Goal: Contribute content: Add original content to the website for others to see

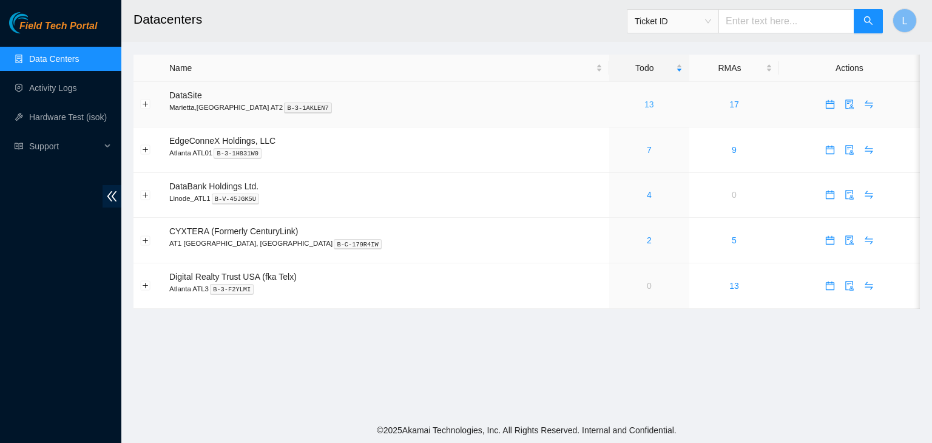
click at [645, 106] on link "13" at bounding box center [650, 105] width 10 height 10
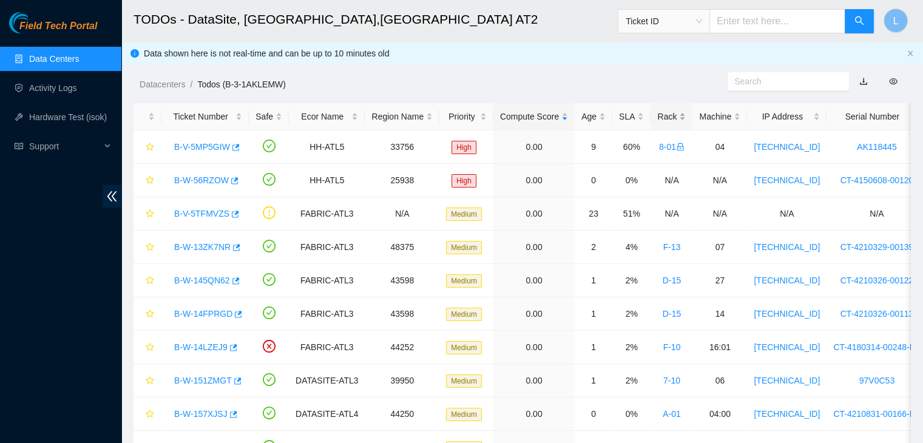
click at [662, 119] on div "Rack" at bounding box center [671, 116] width 29 height 13
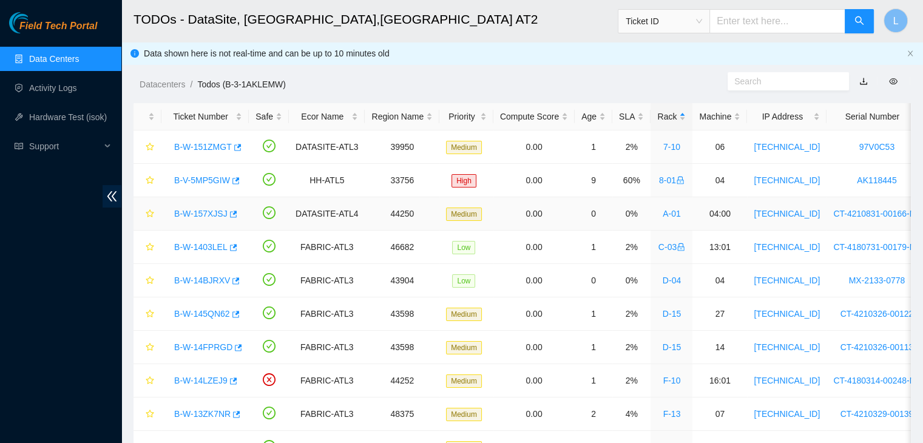
click at [208, 214] on link "B-W-157XJSJ" at bounding box center [200, 214] width 53 height 10
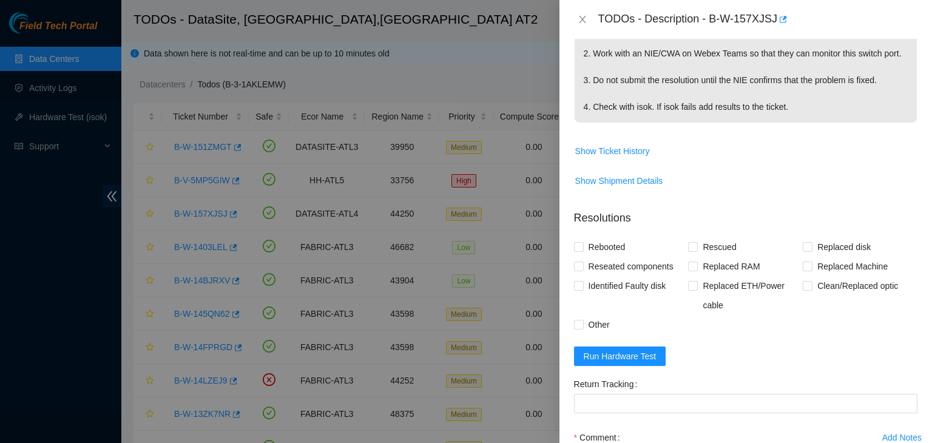
scroll to position [243, 0]
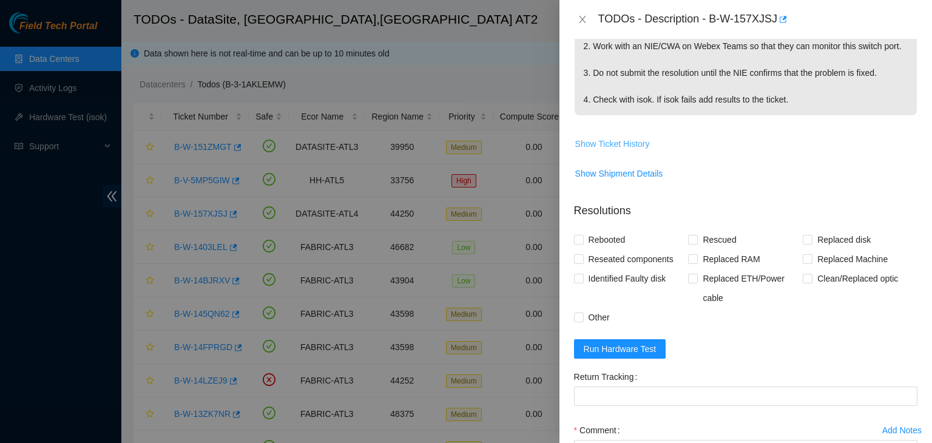
click at [606, 151] on span "Show Ticket History" at bounding box center [612, 143] width 75 height 13
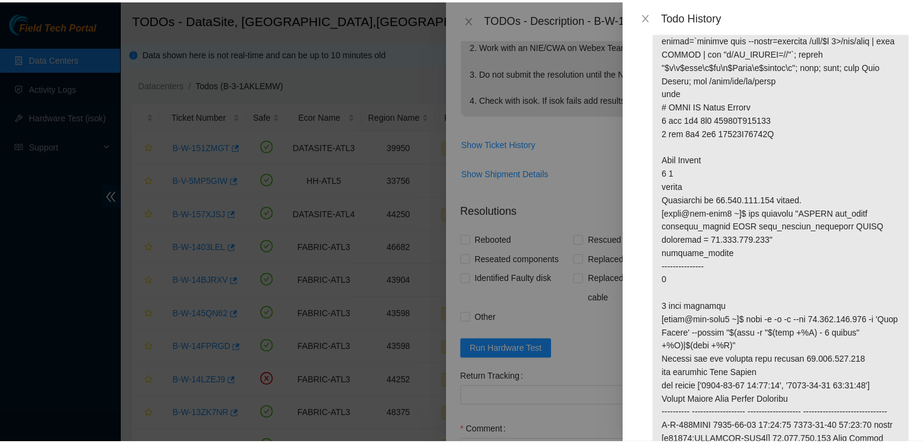
scroll to position [98, 0]
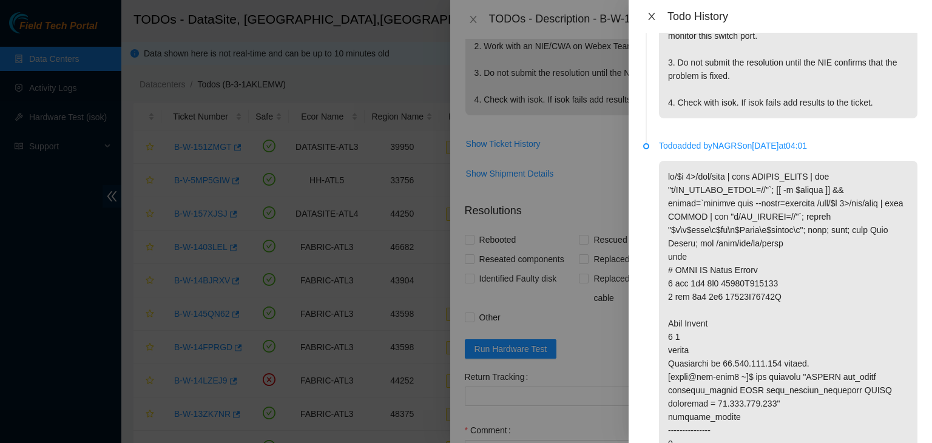
click at [657, 19] on button "Close" at bounding box center [651, 17] width 17 height 12
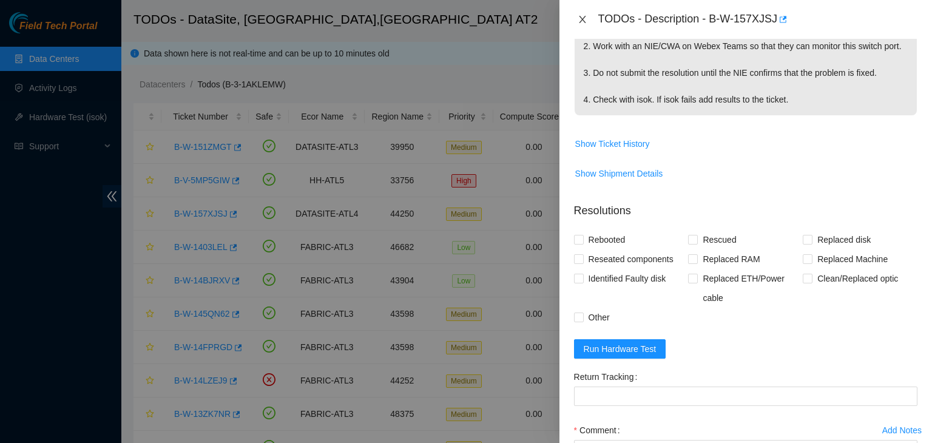
click at [575, 19] on button "Close" at bounding box center [582, 20] width 17 height 12
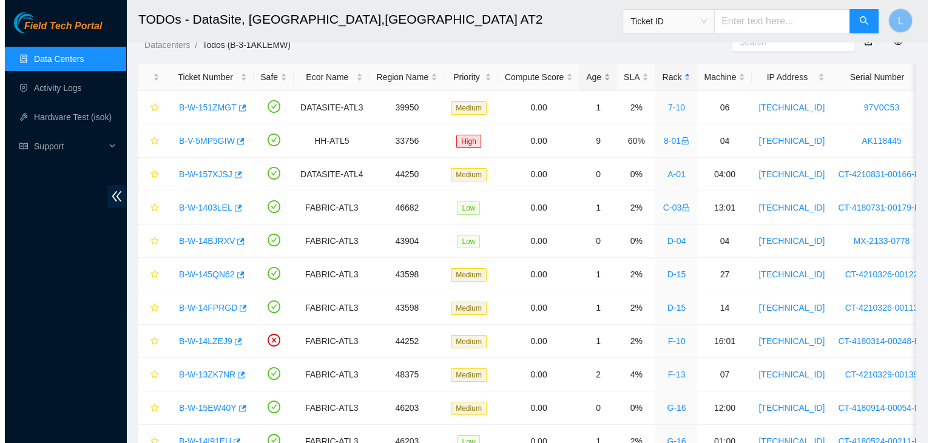
scroll to position [61, 0]
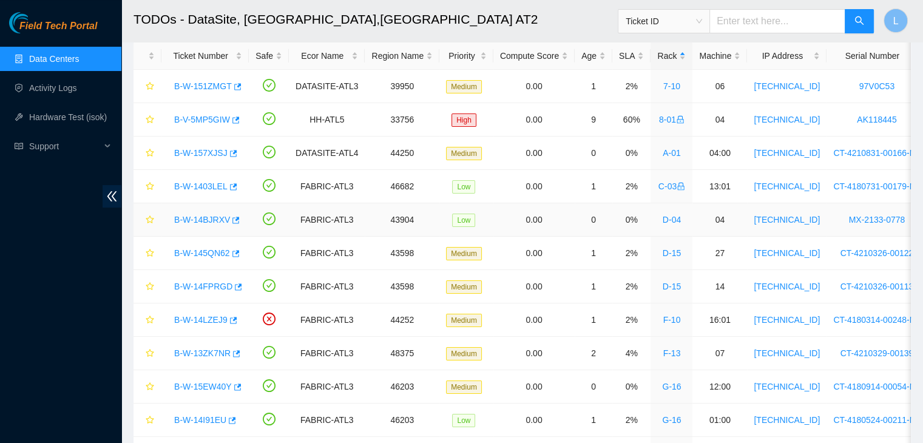
click at [222, 224] on link "B-W-14BJRXV" at bounding box center [202, 220] width 56 height 10
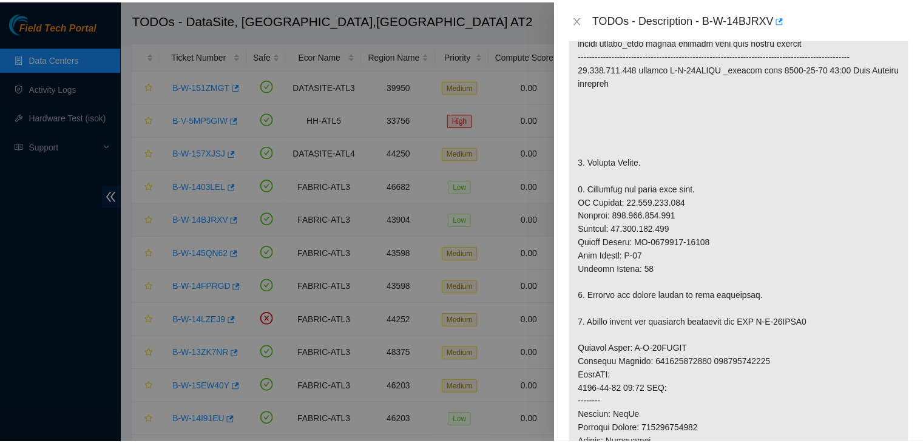
scroll to position [243, 0]
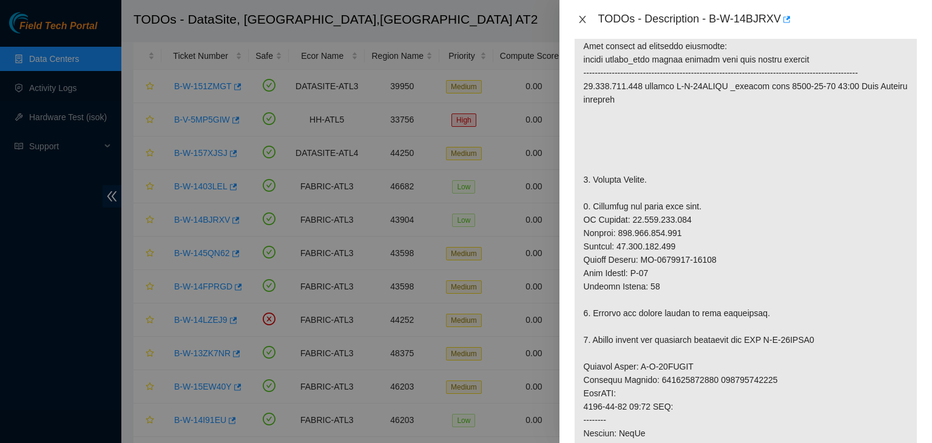
click at [580, 24] on button "Close" at bounding box center [582, 20] width 17 height 12
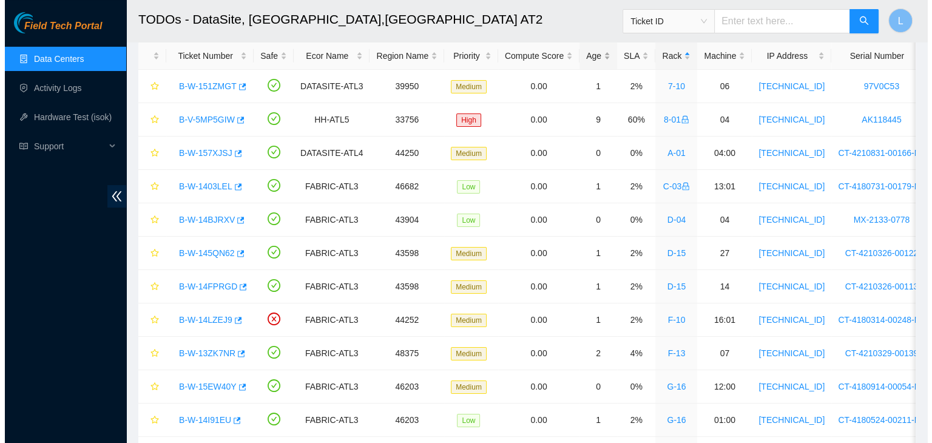
scroll to position [260, 0]
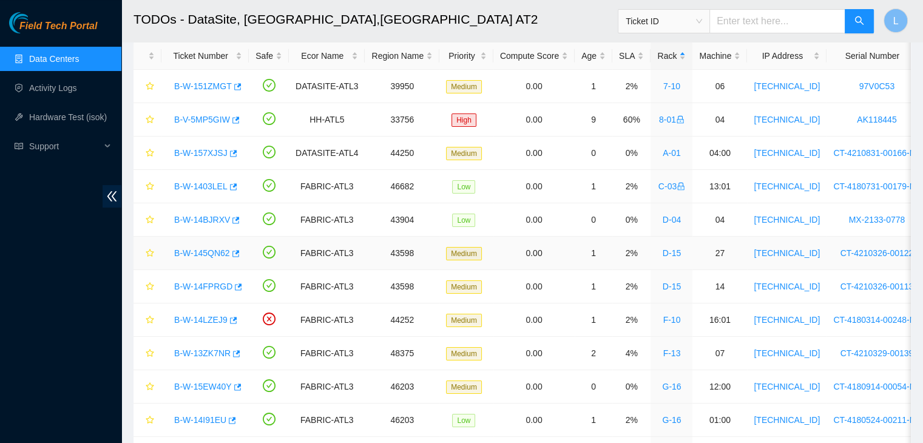
click at [209, 257] on link "B-W-145QN62" at bounding box center [202, 253] width 56 height 10
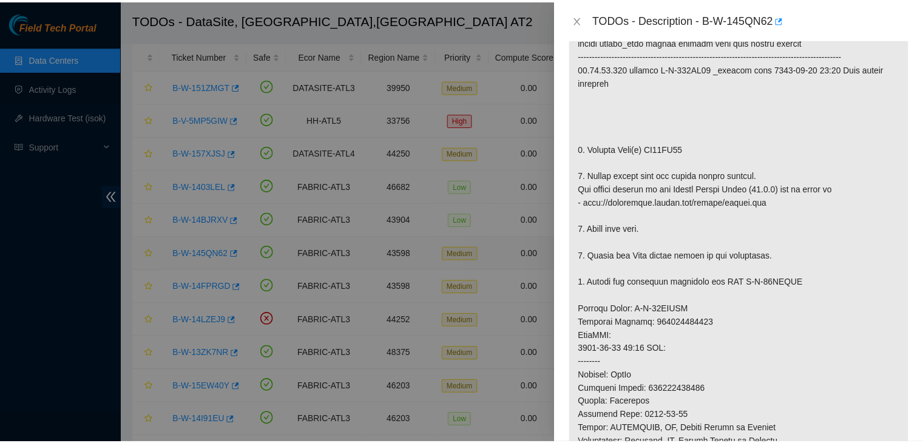
scroll to position [243, 0]
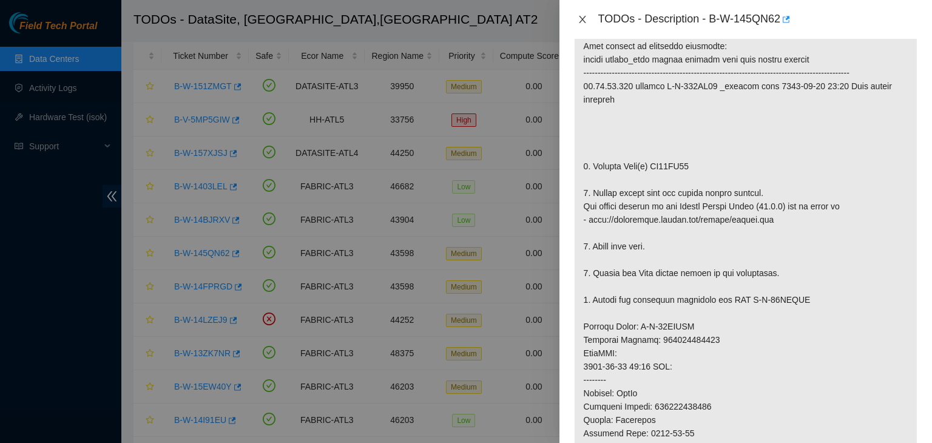
click at [578, 24] on button "Close" at bounding box center [582, 20] width 17 height 12
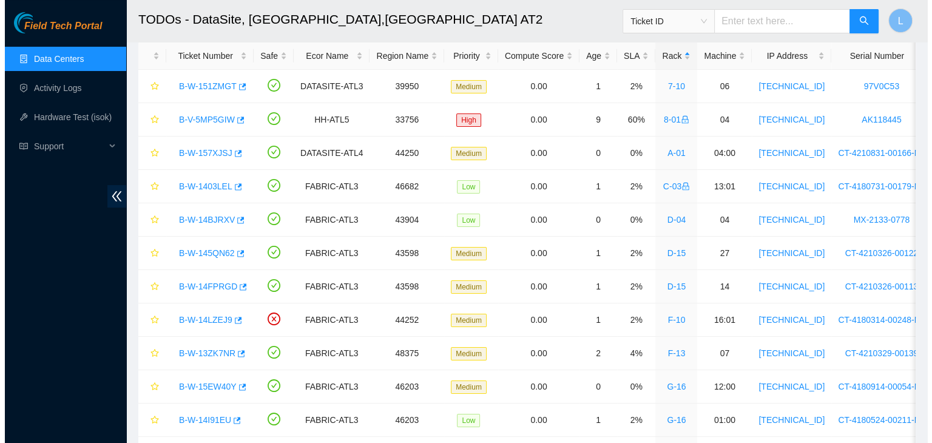
scroll to position [260, 0]
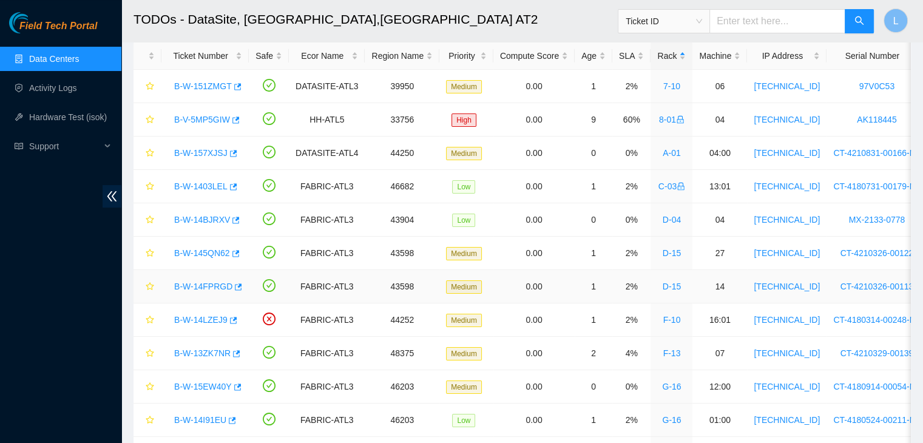
click at [216, 290] on link "B-W-14FPRGD" at bounding box center [203, 287] width 58 height 10
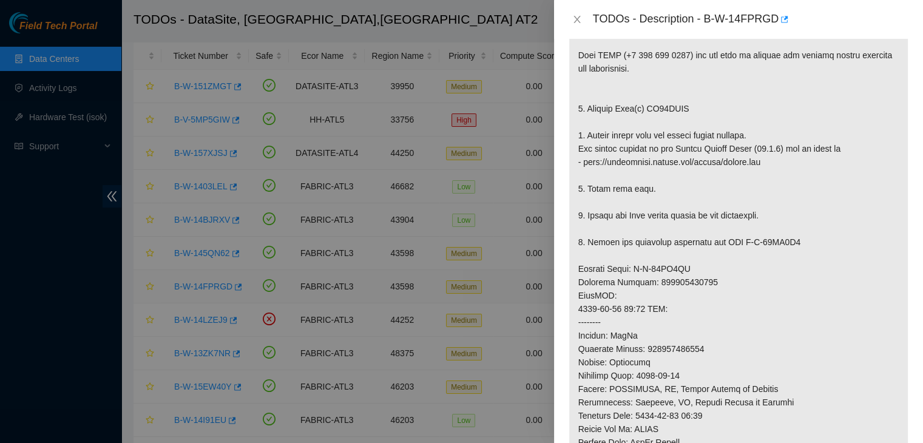
scroll to position [243, 0]
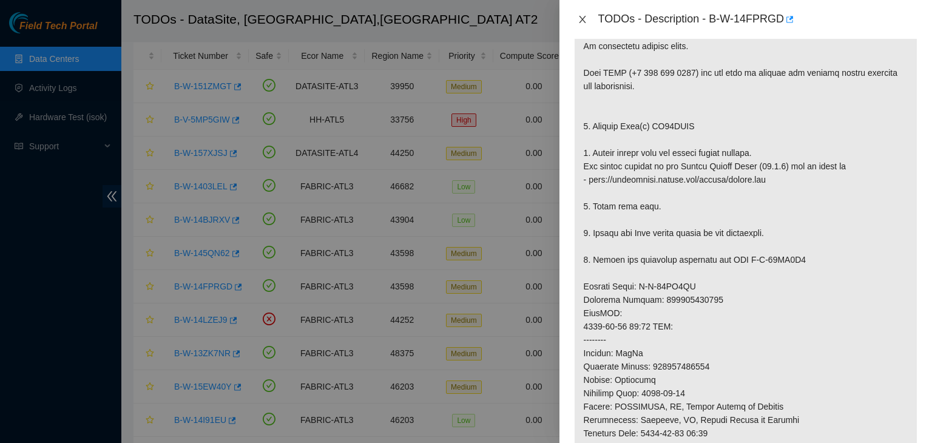
click at [581, 17] on icon "close" at bounding box center [583, 20] width 10 height 10
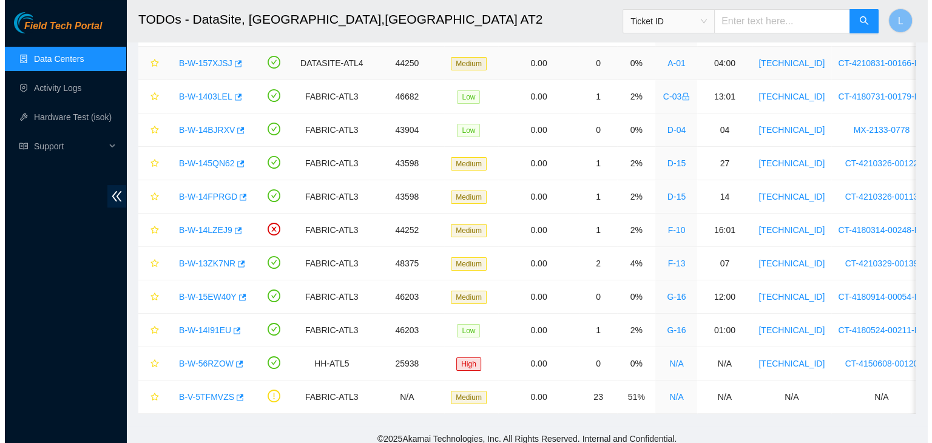
scroll to position [167, 0]
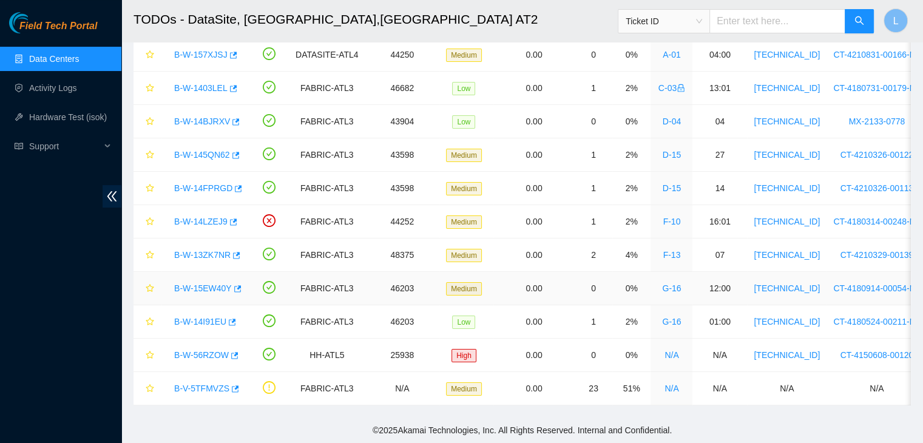
click at [218, 283] on link "B-W-15EW40Y" at bounding box center [203, 288] width 58 height 10
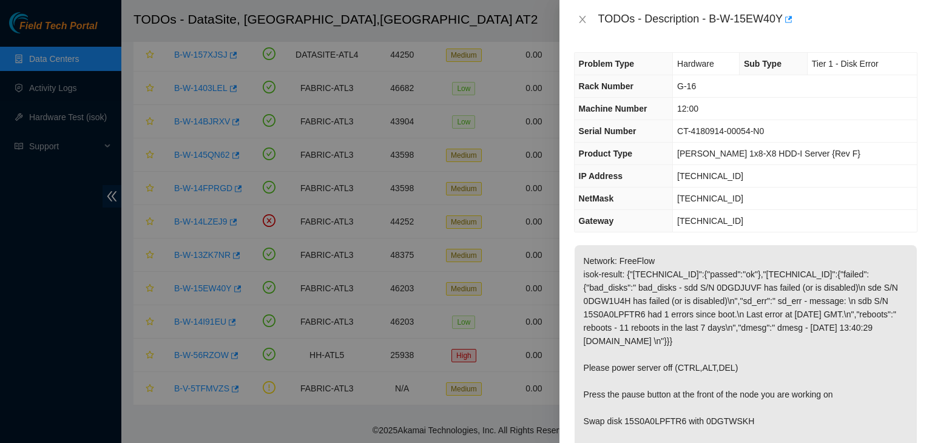
scroll to position [0, 0]
click at [582, 19] on icon "close" at bounding box center [582, 19] width 7 height 7
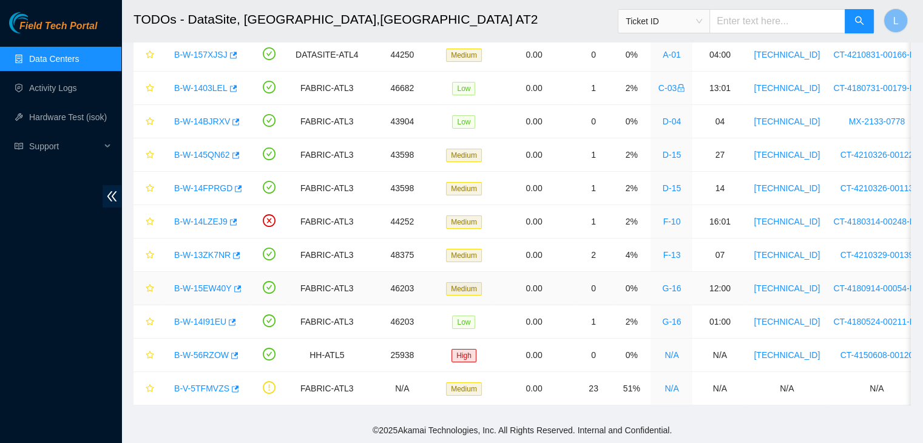
click at [204, 285] on div "B-W-15EW40Y" at bounding box center [205, 288] width 74 height 19
click at [213, 283] on link "B-W-15EW40Y" at bounding box center [203, 288] width 58 height 10
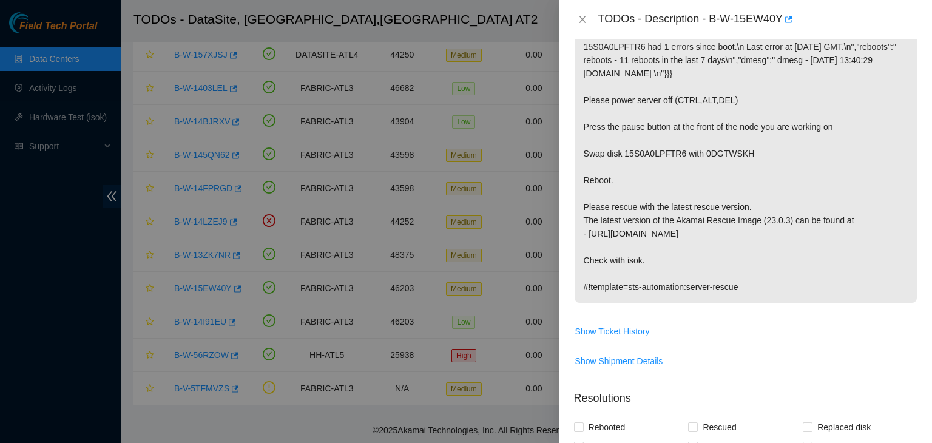
scroll to position [303, 0]
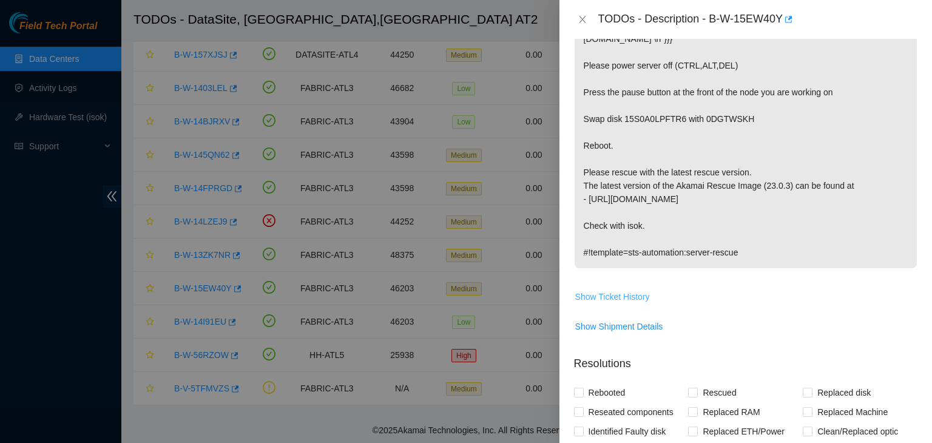
click at [624, 296] on span "Show Ticket History" at bounding box center [612, 296] width 75 height 13
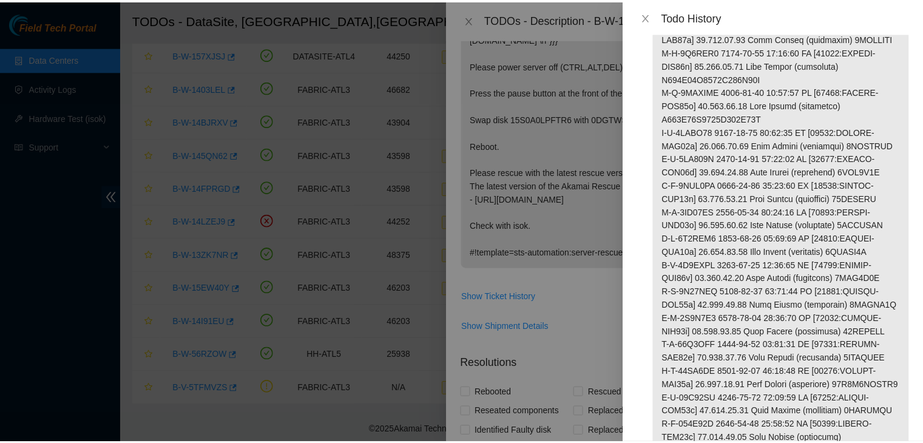
scroll to position [1938, 0]
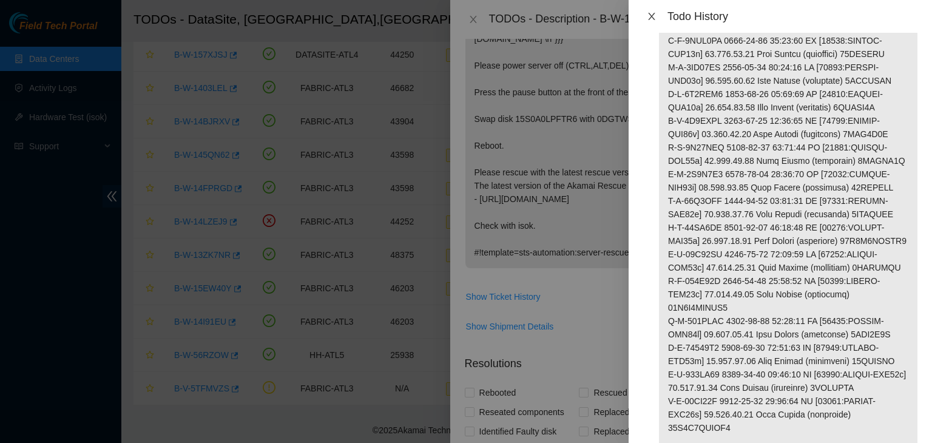
click at [647, 16] on icon "close" at bounding box center [652, 17] width 10 height 10
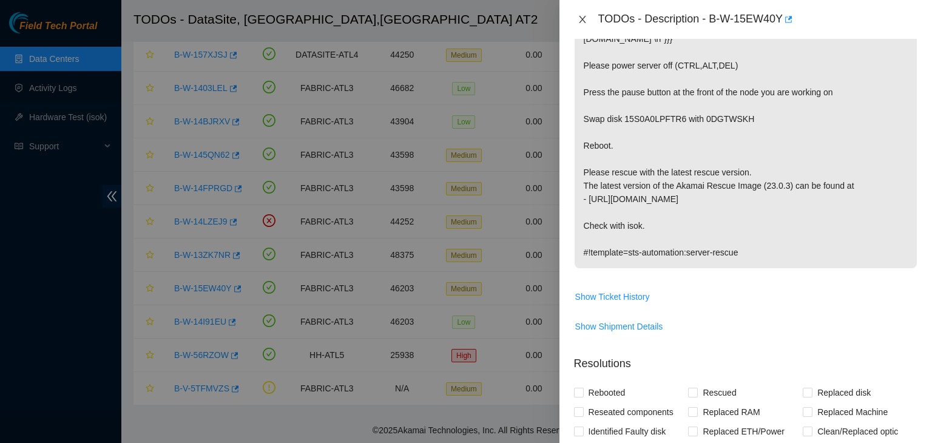
click at [585, 16] on icon "close" at bounding box center [582, 19] width 7 height 7
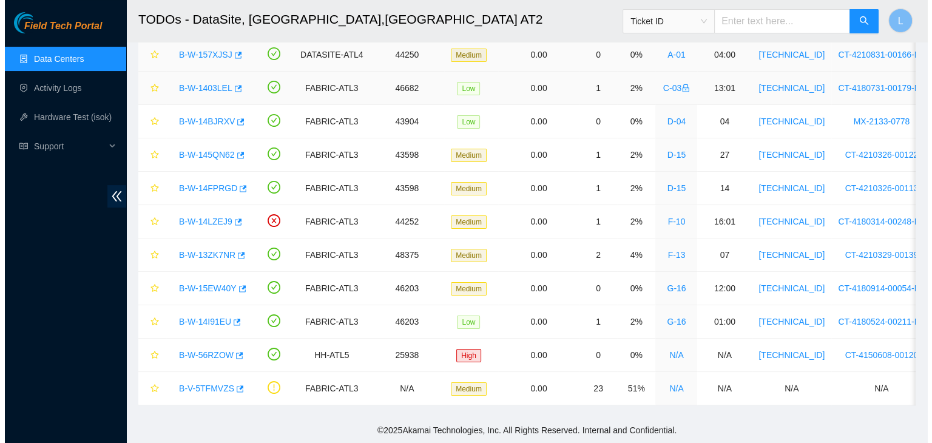
scroll to position [321, 0]
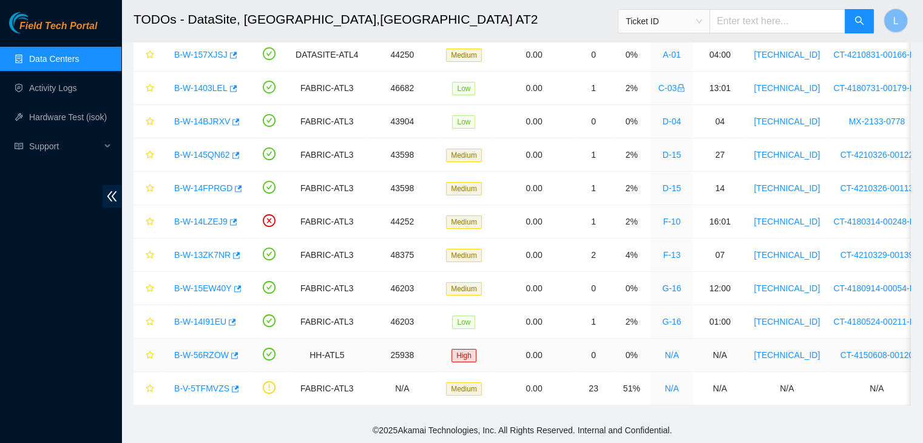
click at [220, 350] on link "B-W-56RZOW" at bounding box center [201, 355] width 55 height 10
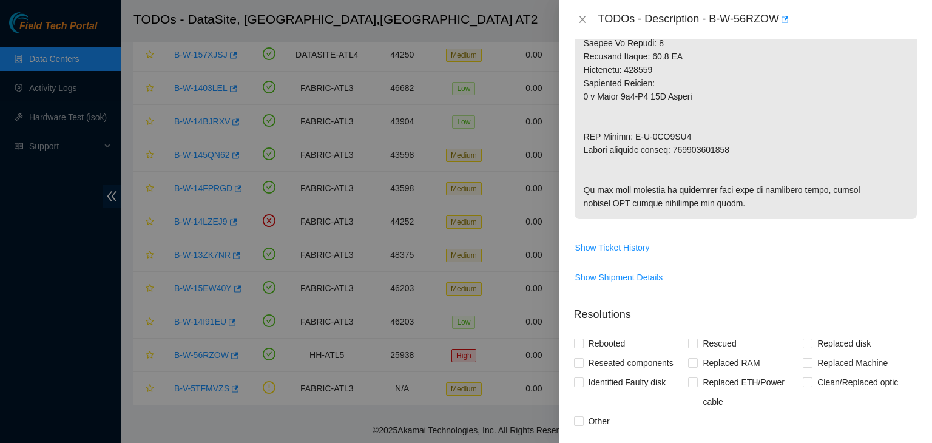
scroll to position [706, 0]
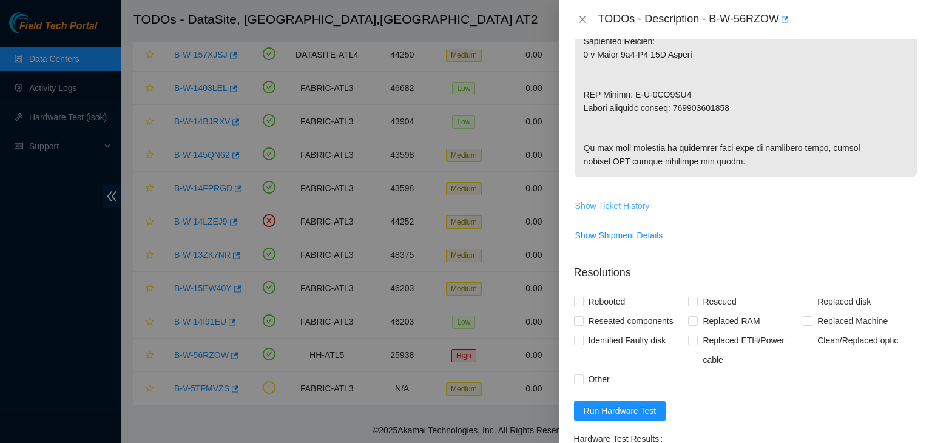
click at [631, 212] on span "Show Ticket History" at bounding box center [612, 205] width 75 height 13
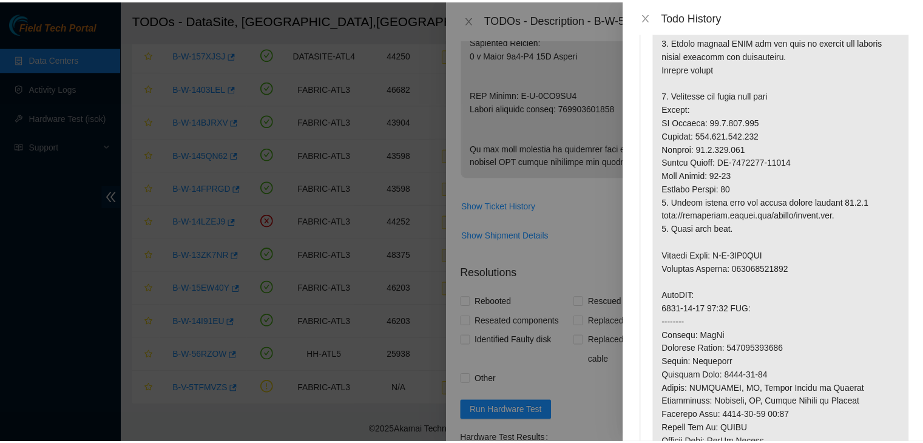
scroll to position [0, 0]
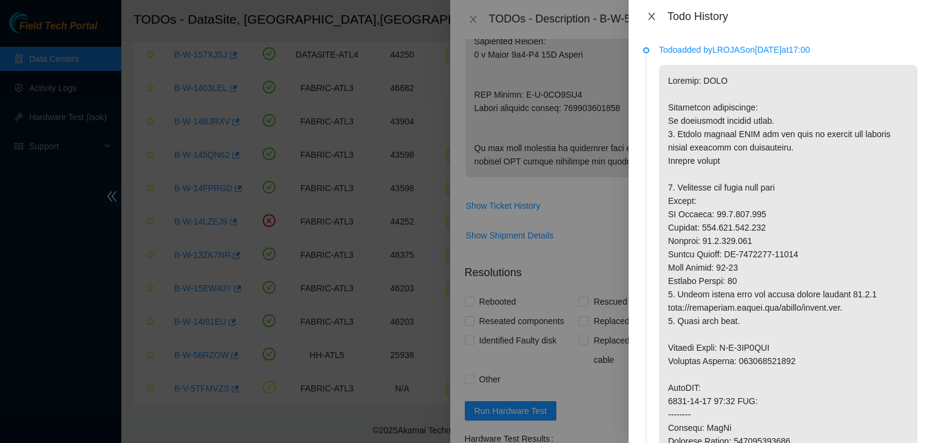
click at [658, 16] on button "Close" at bounding box center [651, 17] width 17 height 12
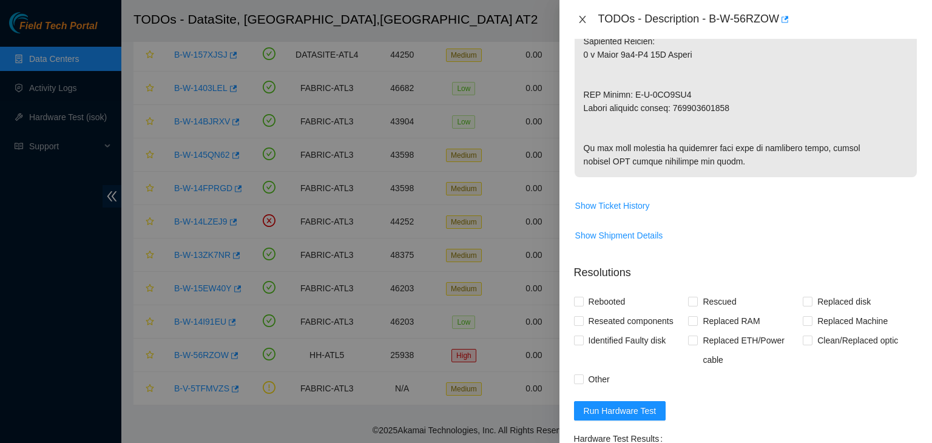
click at [582, 20] on icon "close" at bounding box center [583, 20] width 10 height 10
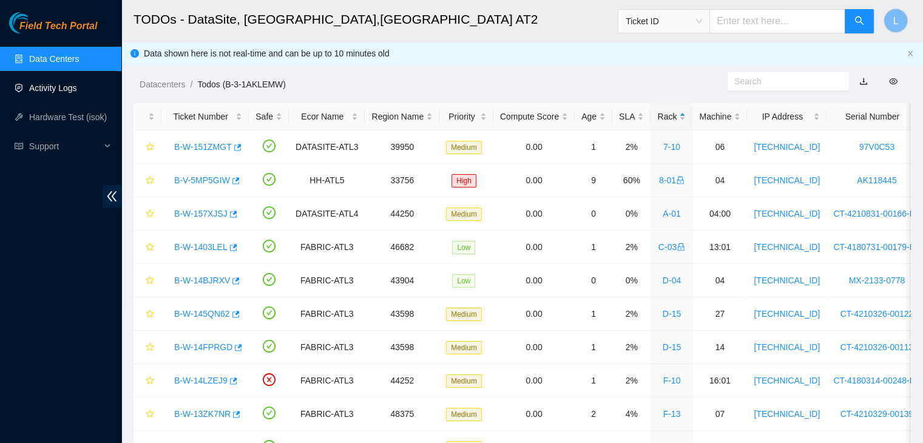
click at [63, 86] on link "Activity Logs" at bounding box center [53, 88] width 48 height 10
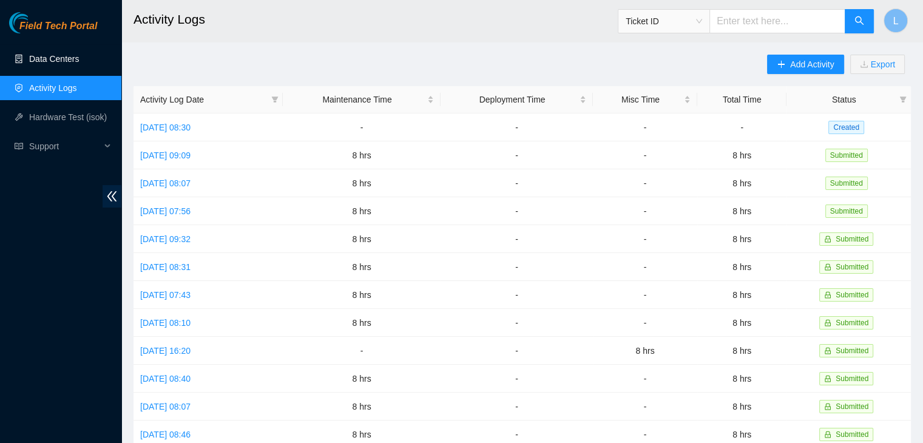
click at [64, 58] on link "Data Centers" at bounding box center [54, 59] width 50 height 10
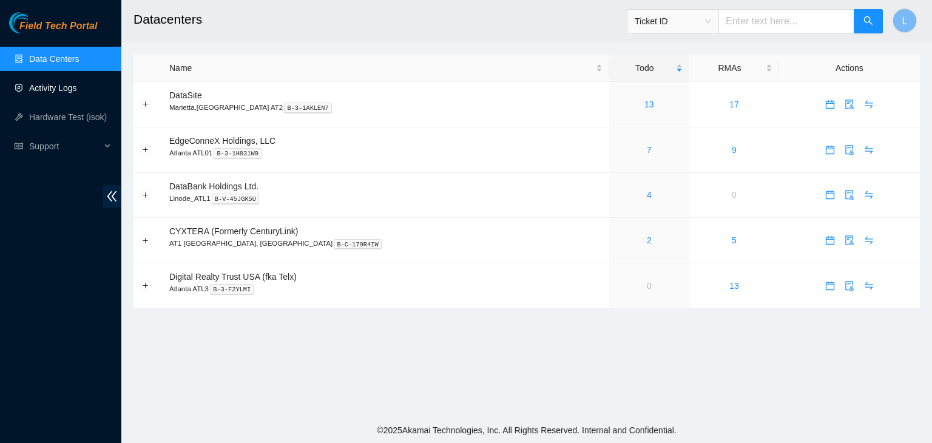
click at [61, 86] on link "Activity Logs" at bounding box center [53, 88] width 48 height 10
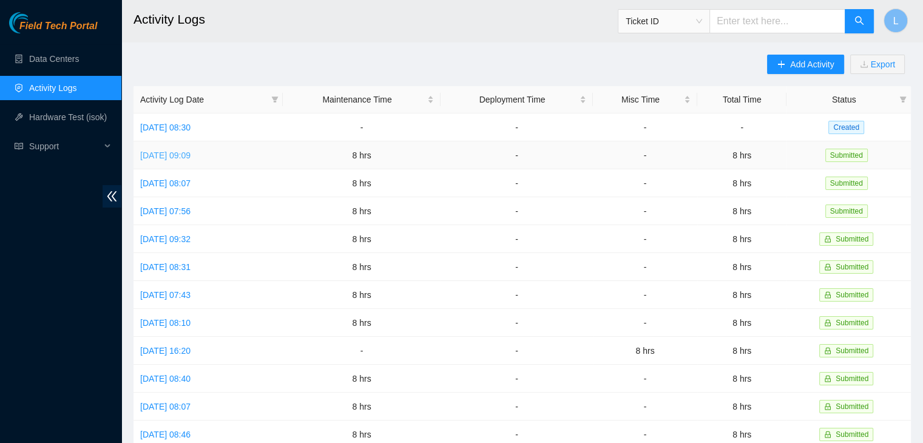
click at [191, 158] on link "Tue, 02 Sep 2025 09:09" at bounding box center [165, 156] width 50 height 10
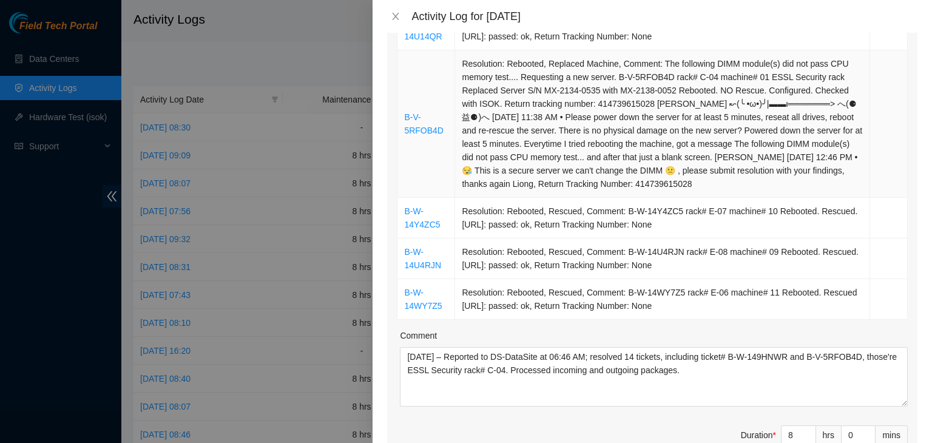
scroll to position [789, 0]
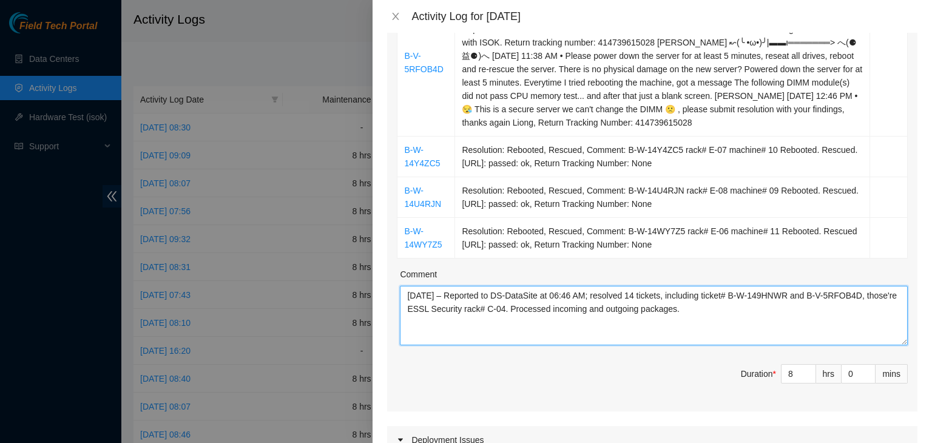
click at [722, 314] on textarea "09/02/2025 – Reported to DS-DataSite at 06:46 AM; resolved 14 tickets, includin…" at bounding box center [654, 315] width 508 height 59
click at [394, 19] on icon "close" at bounding box center [396, 17] width 10 height 10
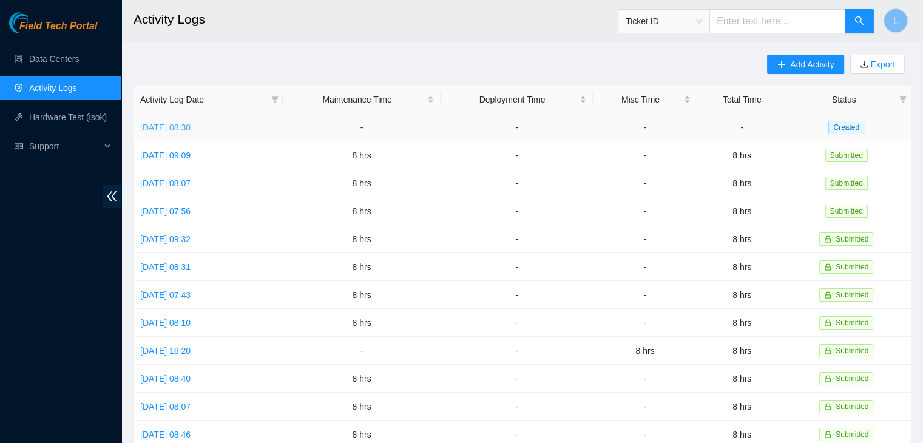
click at [191, 127] on link "Wed, 03 Sep 2025 08:30" at bounding box center [165, 128] width 50 height 10
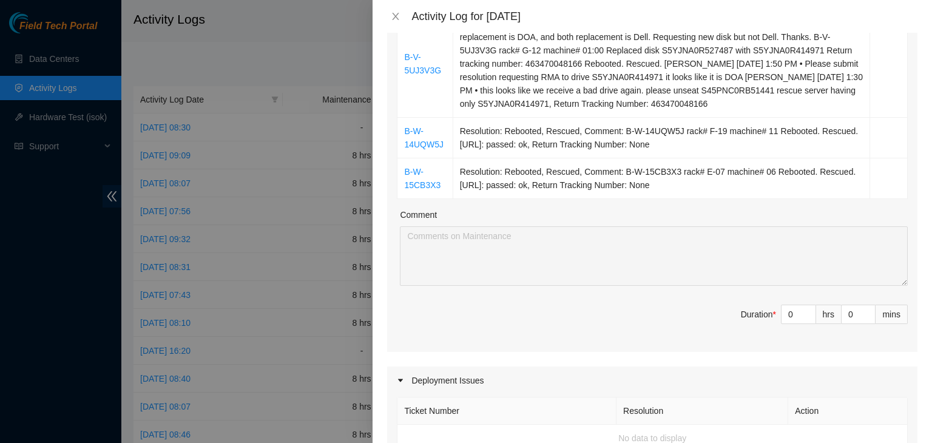
scroll to position [728, 0]
type input "1"
click at [807, 312] on icon "up" at bounding box center [809, 310] width 4 height 4
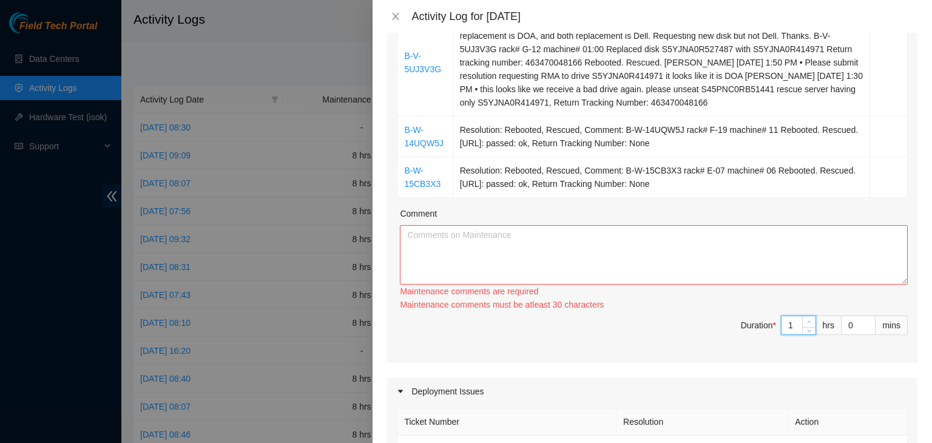
type input "2"
click at [808, 324] on icon "up" at bounding box center [810, 322] width 4 height 2
type input "3"
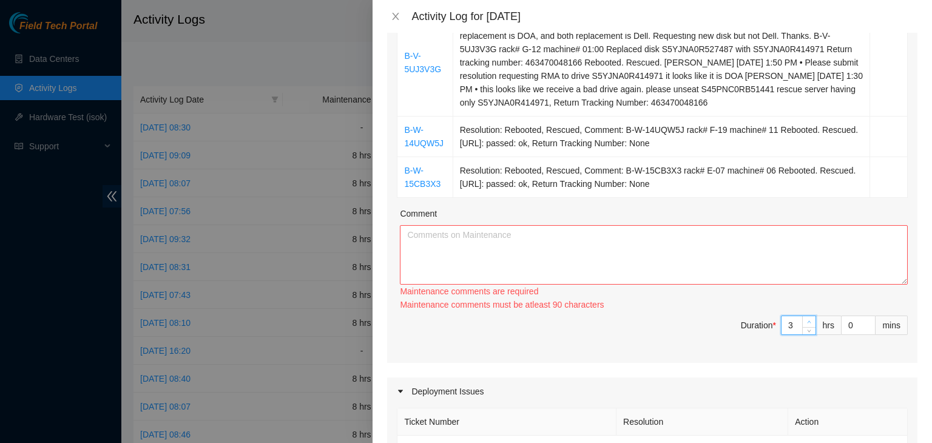
click at [808, 324] on icon "up" at bounding box center [810, 322] width 4 height 2
type input "4"
click at [808, 324] on icon "up" at bounding box center [810, 322] width 4 height 2
type input "5"
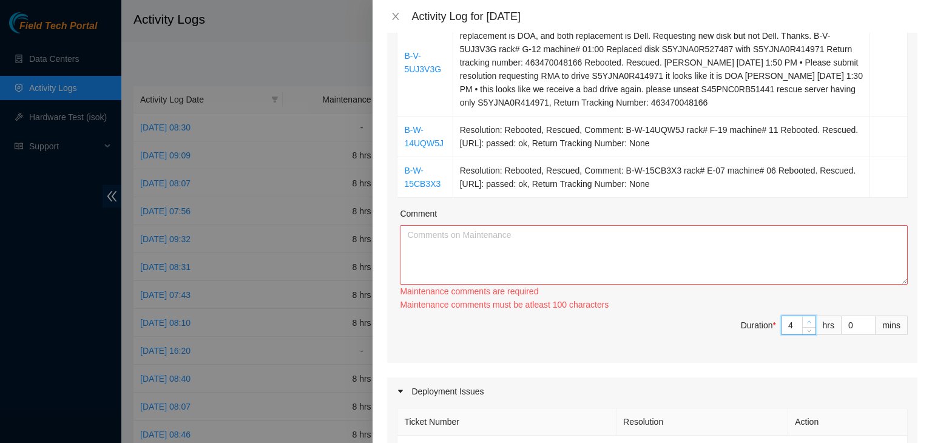
type input "5"
click at [808, 324] on icon "up" at bounding box center [810, 322] width 4 height 2
type input "6"
click at [808, 324] on icon "up" at bounding box center [810, 322] width 4 height 2
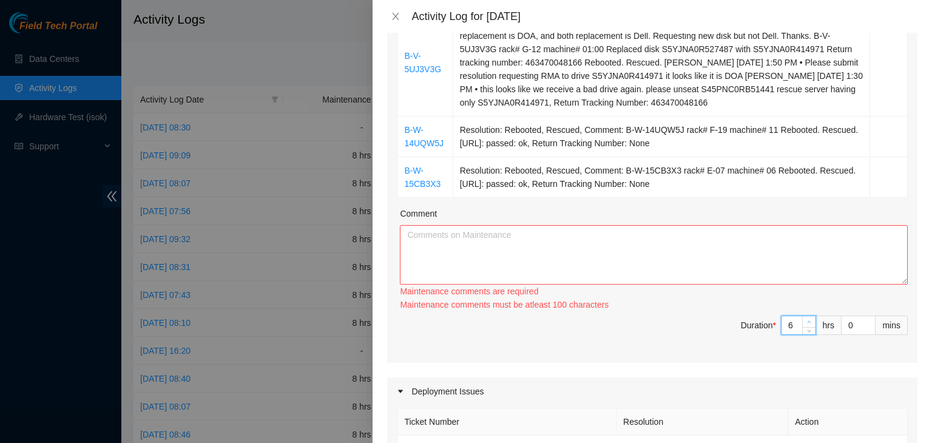
type input "7"
click at [808, 324] on icon "up" at bounding box center [810, 322] width 4 height 2
type input "8"
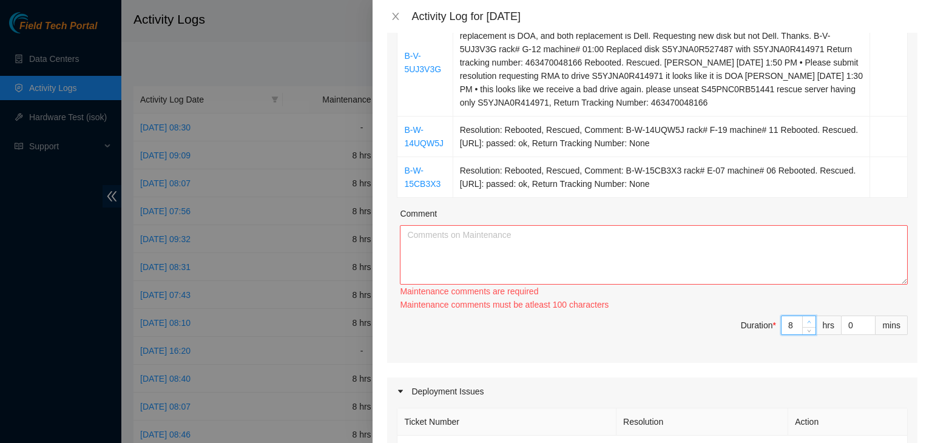
click at [808, 324] on icon "up" at bounding box center [810, 322] width 4 height 2
click at [668, 271] on textarea "Comment" at bounding box center [654, 254] width 508 height 59
paste textarea "09/02/2025 – Reported to DS-DataSite at 06:46 AM; resolved 14 tickets, includin…"
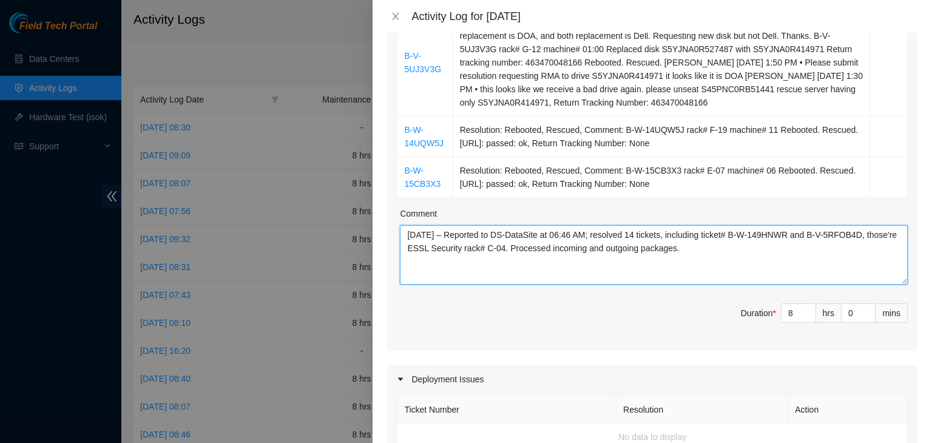
click at [430, 260] on textarea "09/02/2025 – Reported to DS-DataSite at 06:46 AM; resolved 14 tickets, includin…" at bounding box center [654, 254] width 508 height 59
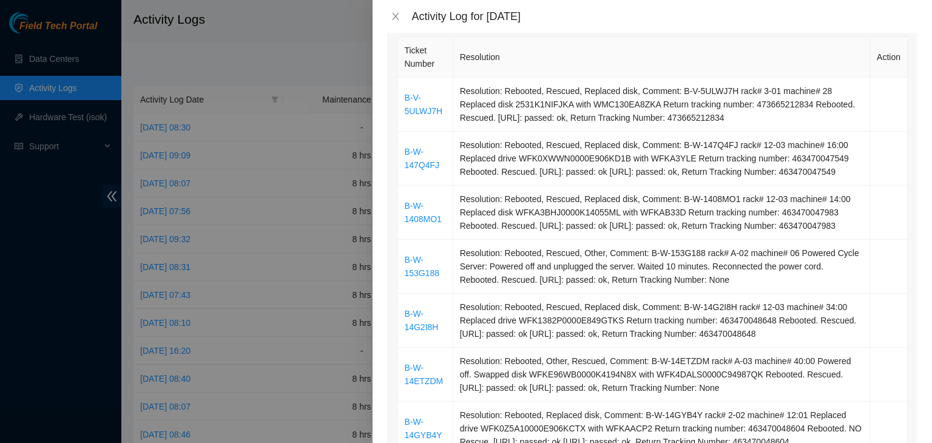
scroll to position [182, 0]
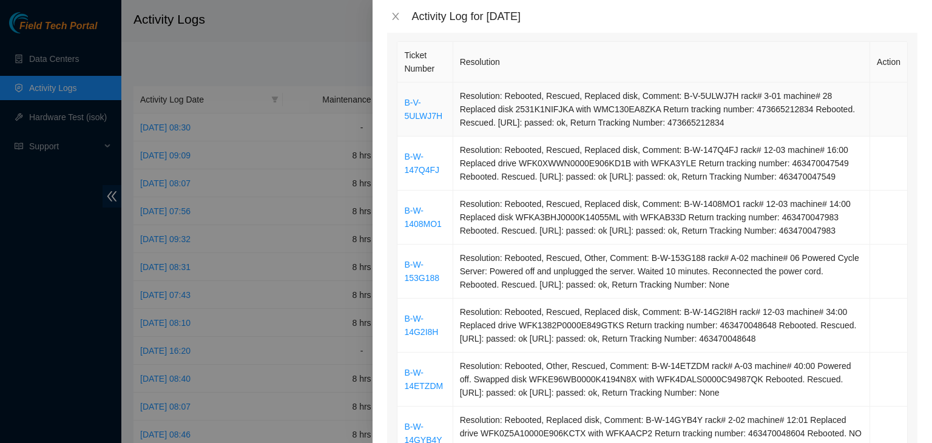
type textarea "09/03/2025 – Reported to DS-DataSite at 06:33 AM; resolved 14 tickets, includin…"
drag, startPoint x: 442, startPoint y: 120, endPoint x: 402, endPoint y: 107, distance: 41.3
click at [402, 107] on td "B-V-5ULWJ7H" at bounding box center [425, 110] width 55 height 54
copy link "B-V-5ULWJ7H"
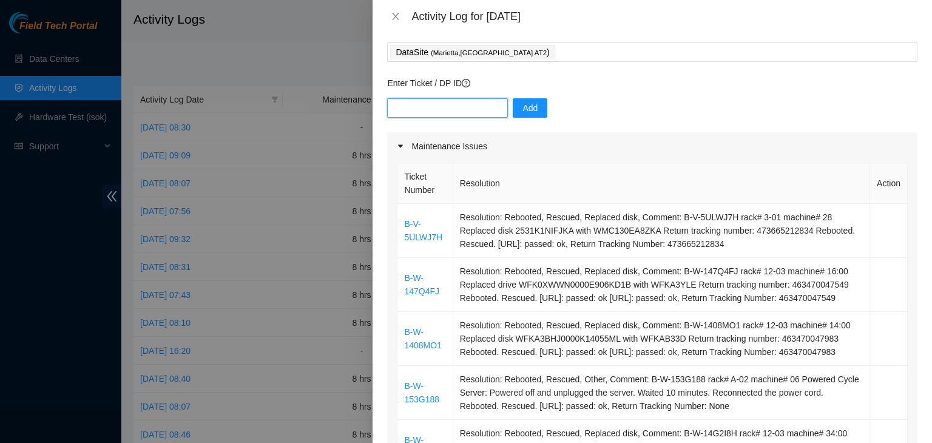
click at [432, 108] on input "text" at bounding box center [447, 107] width 121 height 19
paste input "B-V-5ULWJ7H"
type input "B-V-5ULWJ7H"
click at [523, 112] on span "Add" at bounding box center [530, 107] width 15 height 13
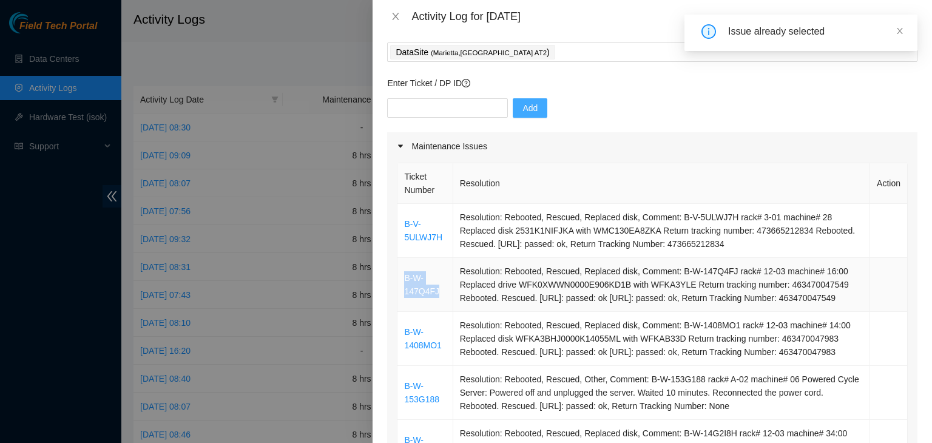
drag, startPoint x: 442, startPoint y: 302, endPoint x: 404, endPoint y: 287, distance: 40.9
click at [404, 287] on td "B-W-147Q4FJ" at bounding box center [425, 285] width 55 height 54
copy link "B-W-147Q4FJ"
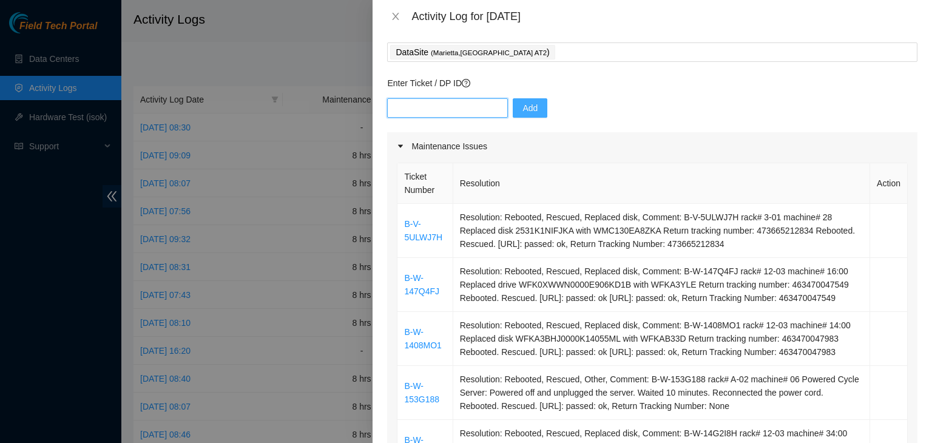
click at [430, 113] on input "text" at bounding box center [447, 107] width 121 height 19
paste input "B-W-147Q4FJ"
type input "B-W-147Q4FJ"
click at [513, 115] on button "Add" at bounding box center [530, 107] width 35 height 19
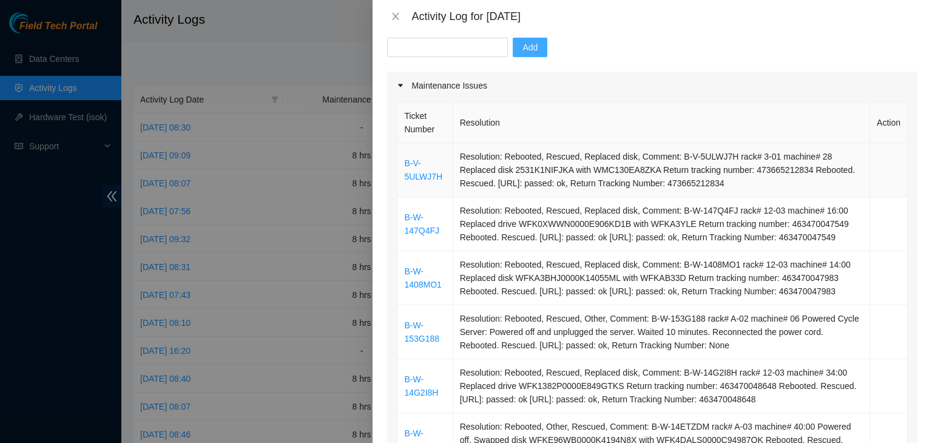
scroll to position [182, 0]
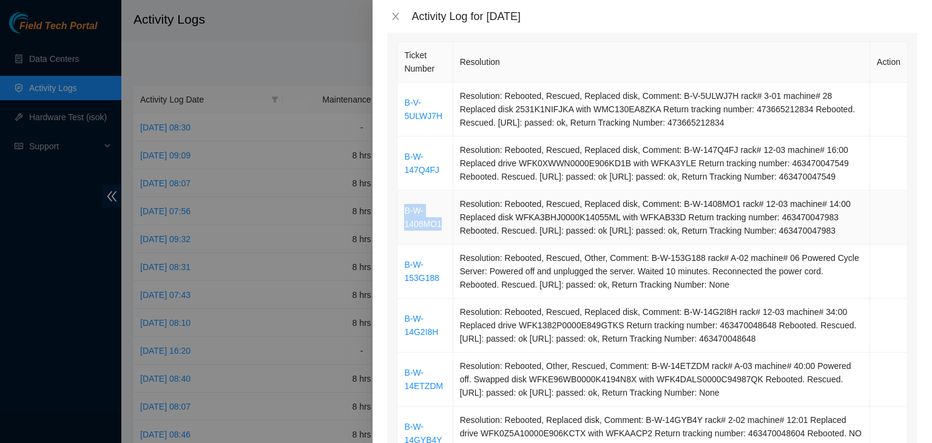
drag, startPoint x: 442, startPoint y: 249, endPoint x: 403, endPoint y: 235, distance: 42.1
click at [403, 235] on td "B-W-1408MO1" at bounding box center [425, 218] width 55 height 54
copy link "B-W-1408MO1"
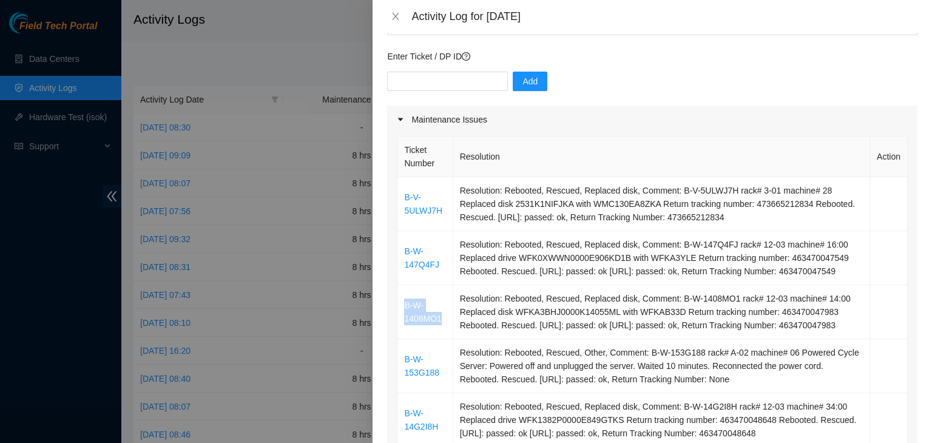
scroll to position [61, 0]
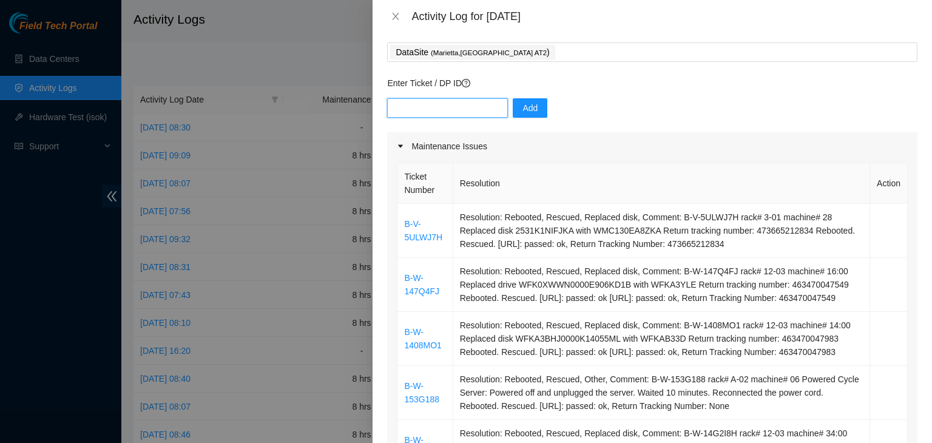
click at [436, 112] on input "text" at bounding box center [447, 107] width 121 height 19
paste input "B-W-1408MO1"
type input "B-W-1408MO1"
click at [522, 117] on button "Add" at bounding box center [530, 107] width 35 height 19
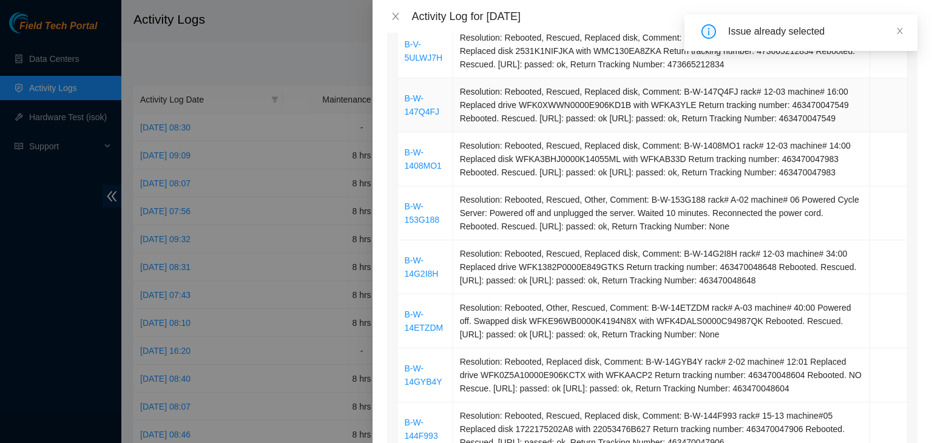
scroll to position [243, 0]
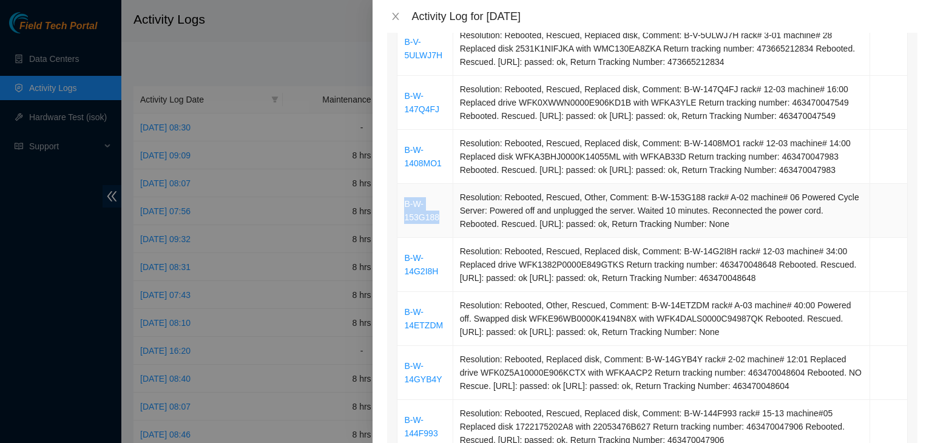
drag, startPoint x: 443, startPoint y: 245, endPoint x: 402, endPoint y: 235, distance: 42.0
click at [402, 235] on td "B-W-153G188" at bounding box center [425, 211] width 55 height 54
copy link "B-W-153G188"
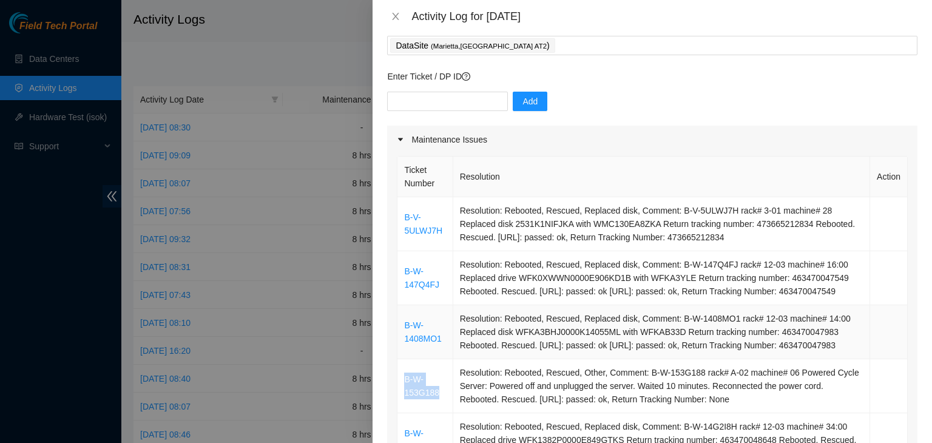
scroll to position [61, 0]
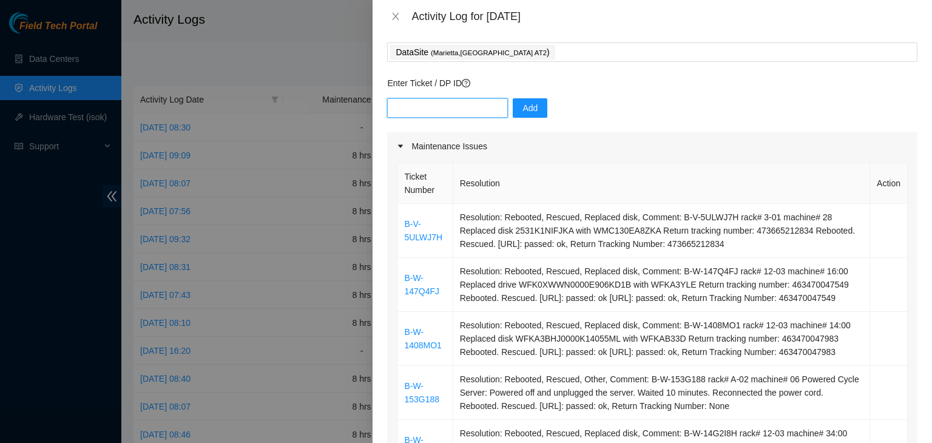
click at [453, 115] on input "text" at bounding box center [447, 107] width 121 height 19
paste input "B-W-153G188"
type input "B-W-153G188"
click at [523, 113] on span "Add" at bounding box center [530, 107] width 15 height 13
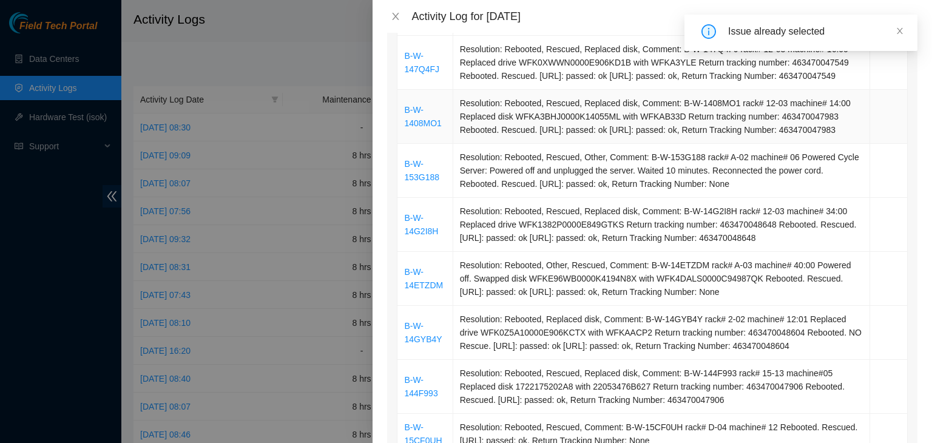
scroll to position [303, 0]
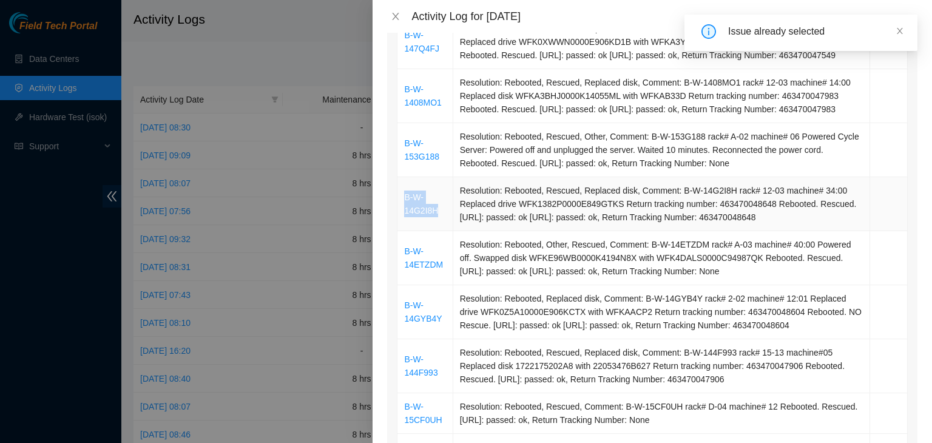
drag, startPoint x: 439, startPoint y: 242, endPoint x: 406, endPoint y: 226, distance: 36.1
click at [406, 226] on td "B-W-14G2I8H" at bounding box center [425, 204] width 55 height 54
copy link "B-W-14G2I8H"
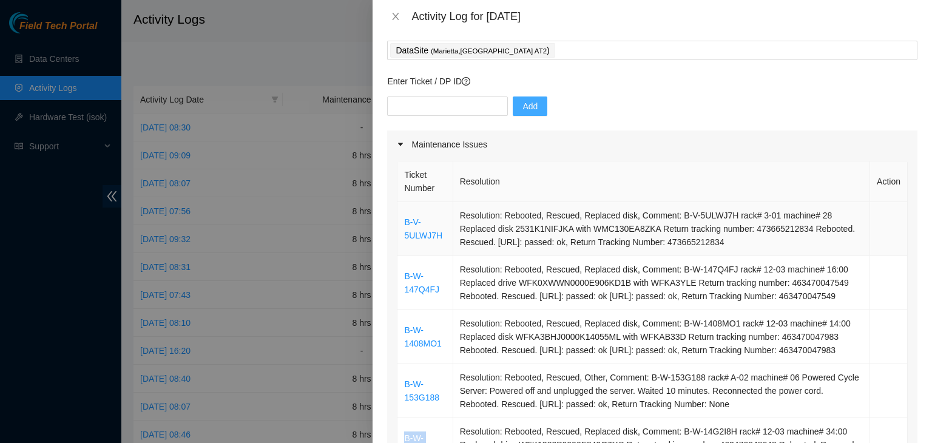
scroll to position [61, 0]
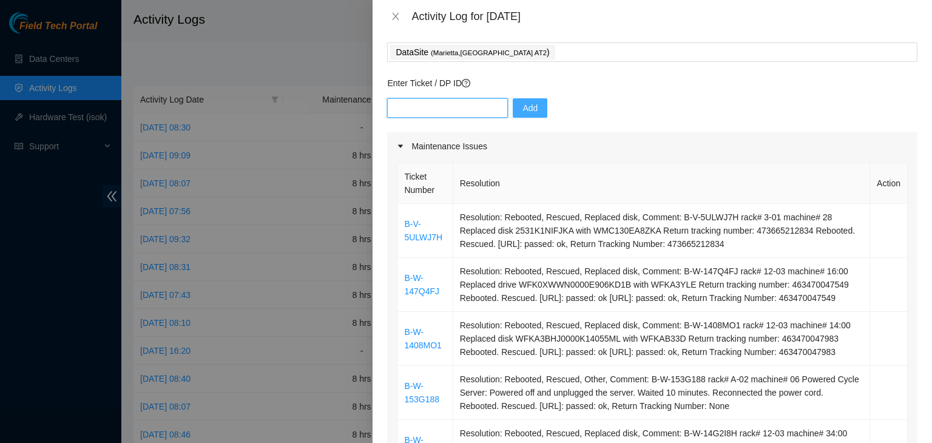
click at [469, 112] on input "text" at bounding box center [447, 107] width 121 height 19
paste input "B-W-14G2I8H"
type input "B-W-14G2I8H"
click at [524, 111] on span "Add" at bounding box center [530, 107] width 15 height 13
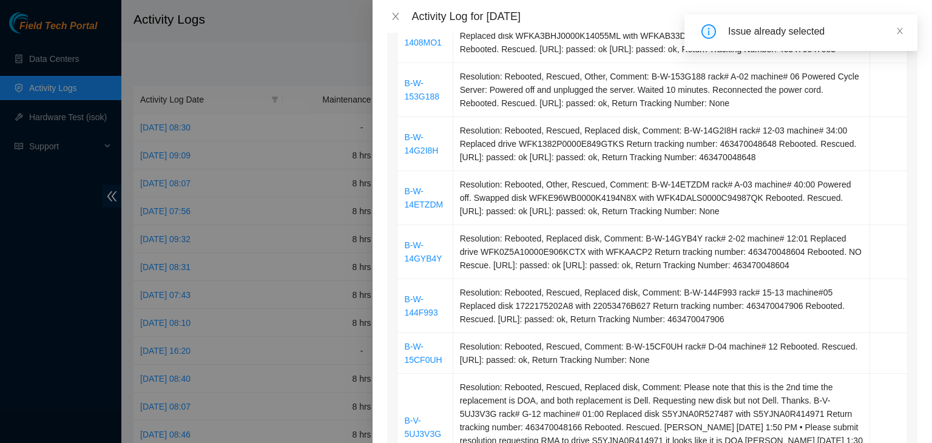
scroll to position [364, 0]
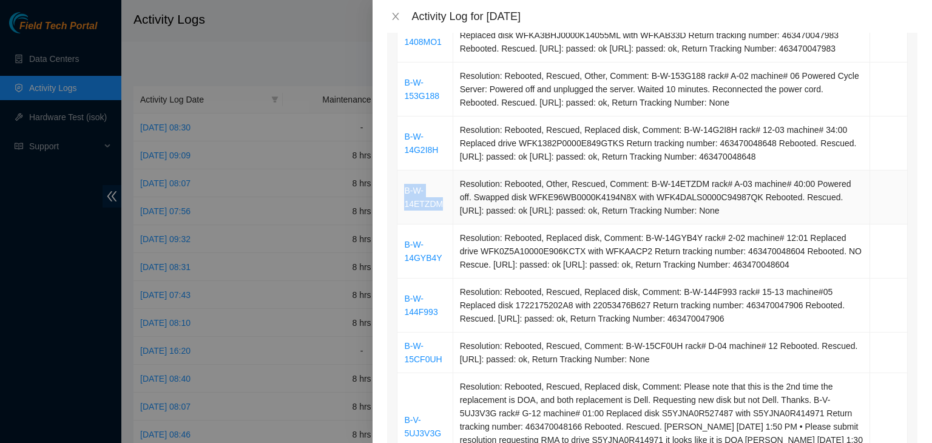
drag, startPoint x: 446, startPoint y: 236, endPoint x: 402, endPoint y: 221, distance: 46.1
click at [402, 221] on td "B-W-14ETZDM" at bounding box center [425, 198] width 55 height 54
copy link "B-W-14ETZDM"
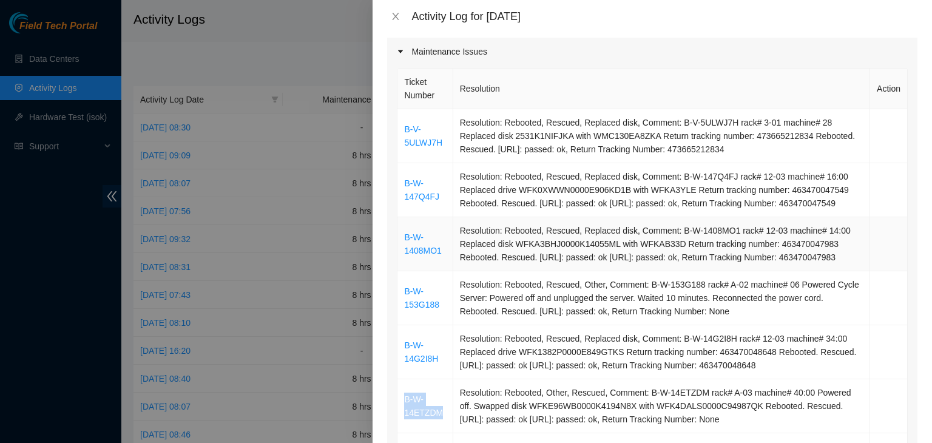
scroll to position [121, 0]
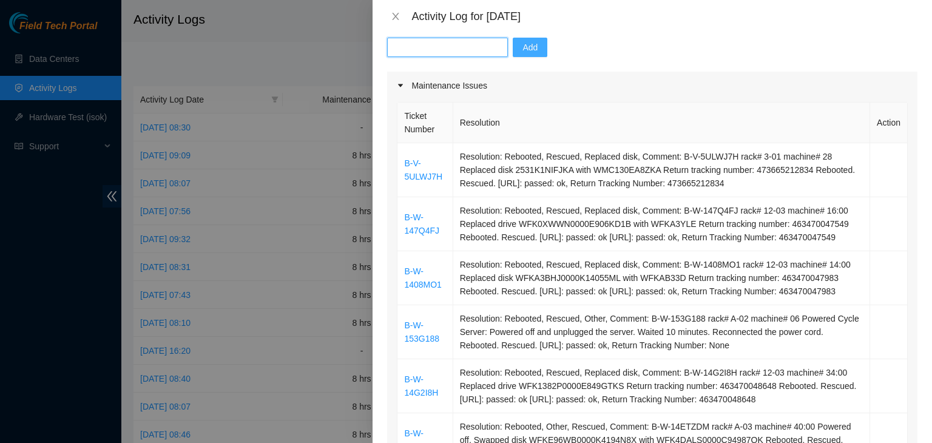
click at [461, 53] on input "text" at bounding box center [447, 47] width 121 height 19
paste input "B-W-14ETZDM"
type input "B-W-14ETZDM"
click at [526, 48] on span "Add" at bounding box center [530, 47] width 15 height 13
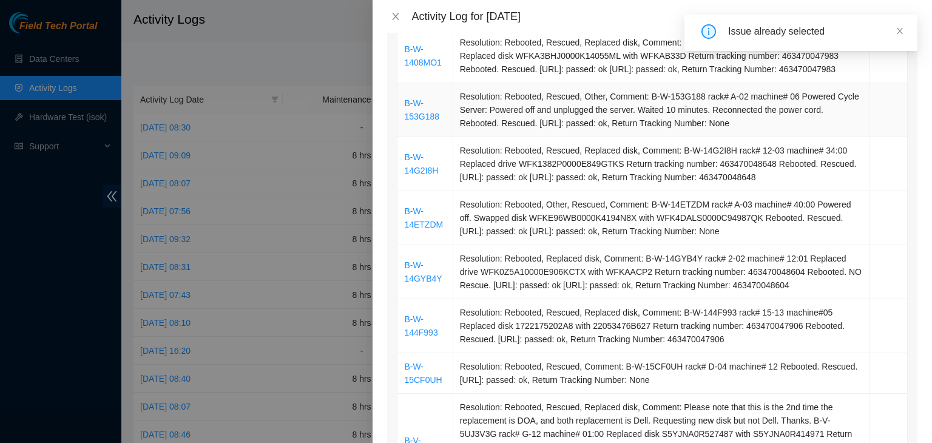
scroll to position [364, 0]
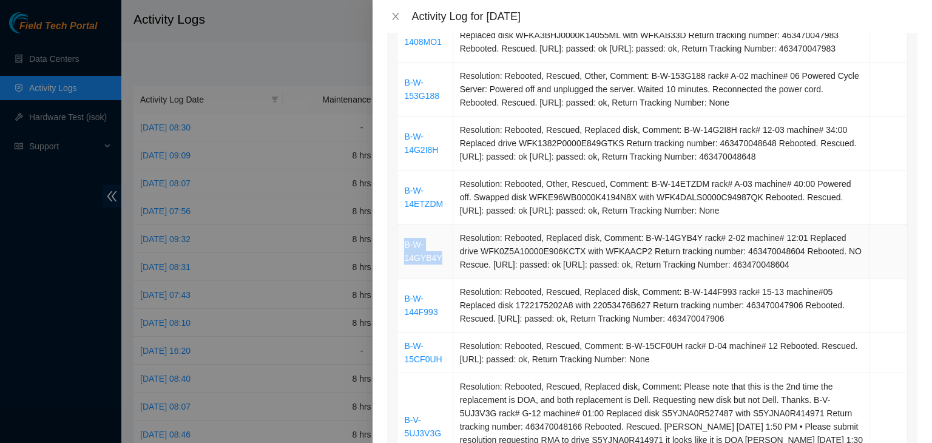
drag, startPoint x: 444, startPoint y: 289, endPoint x: 406, endPoint y: 275, distance: 40.1
click at [406, 275] on td "B-W-14GYB4Y" at bounding box center [425, 252] width 55 height 54
copy link "B-W-14GYB4Y"
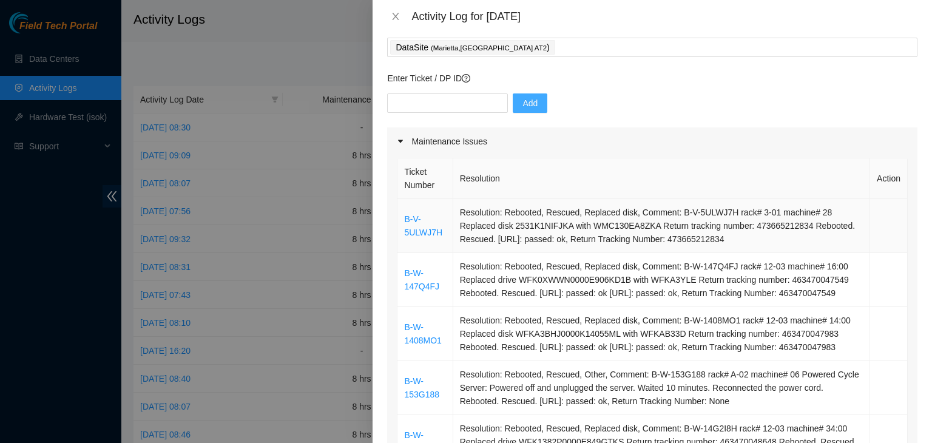
scroll to position [61, 0]
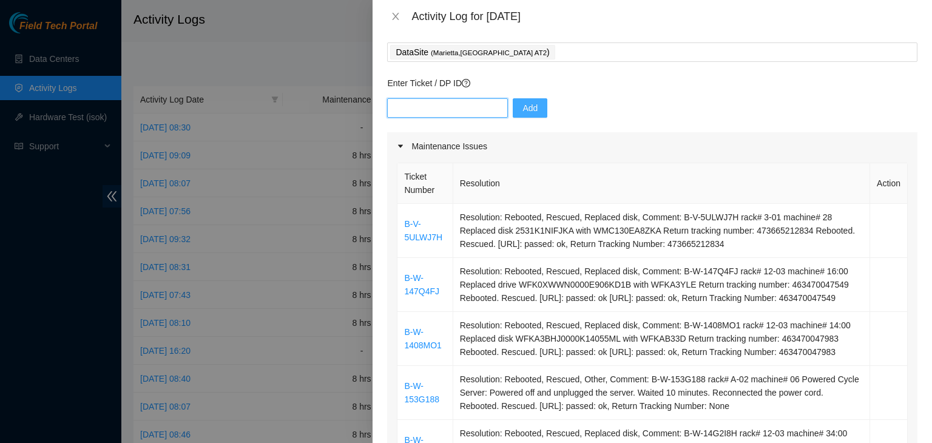
click at [437, 107] on input "text" at bounding box center [447, 107] width 121 height 19
paste input "B-W-14GYB4Y"
type input "B-W-14GYB4Y"
click at [525, 110] on span "Add" at bounding box center [530, 107] width 15 height 13
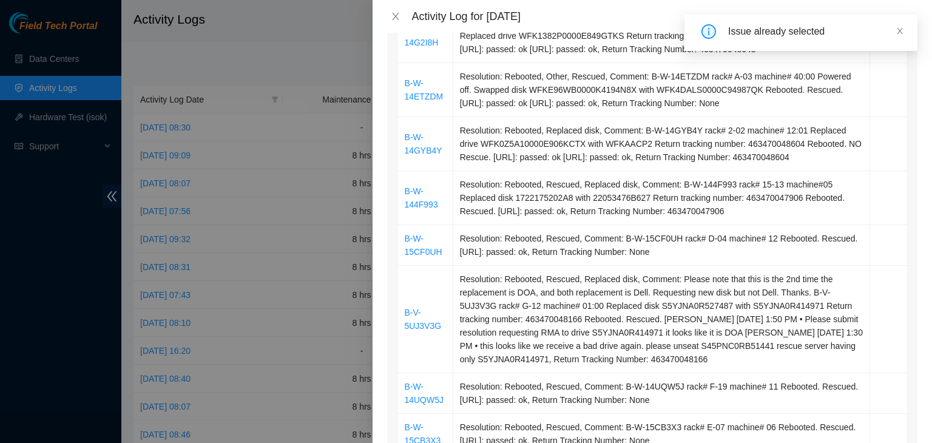
scroll to position [486, 0]
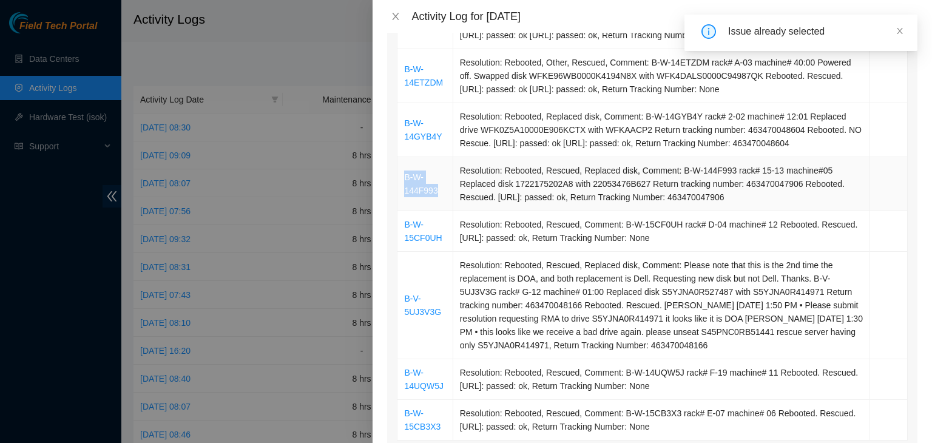
drag, startPoint x: 443, startPoint y: 221, endPoint x: 404, endPoint y: 209, distance: 40.5
click at [404, 209] on td "B-W-144F993" at bounding box center [425, 184] width 55 height 54
copy link "B-W-144F993"
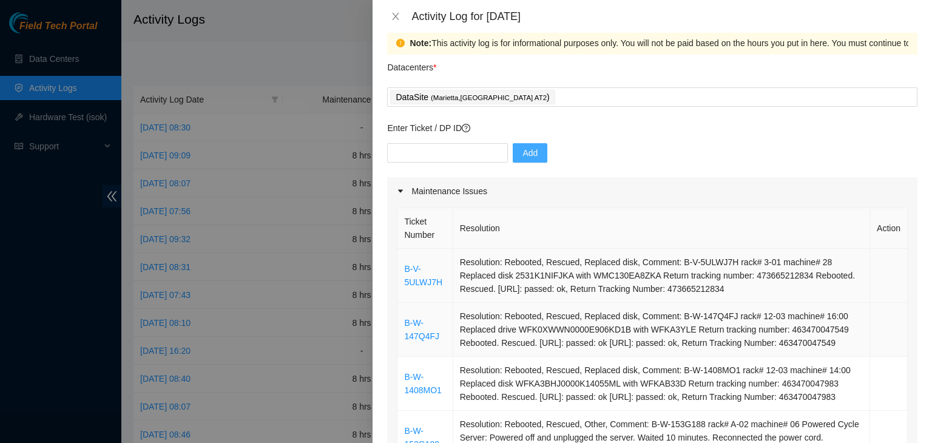
scroll to position [0, 0]
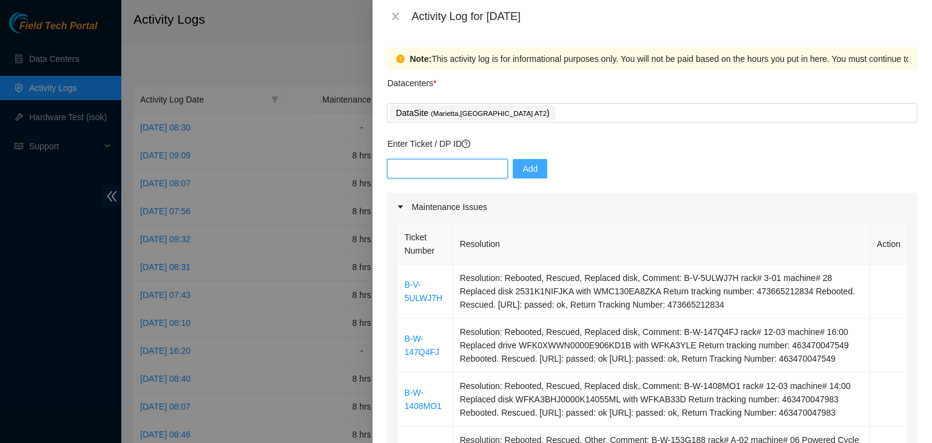
click at [469, 173] on input "text" at bounding box center [447, 168] width 121 height 19
paste input "B-W-144F993"
type input "B-W-144F993"
click at [523, 169] on span "Add" at bounding box center [530, 168] width 15 height 13
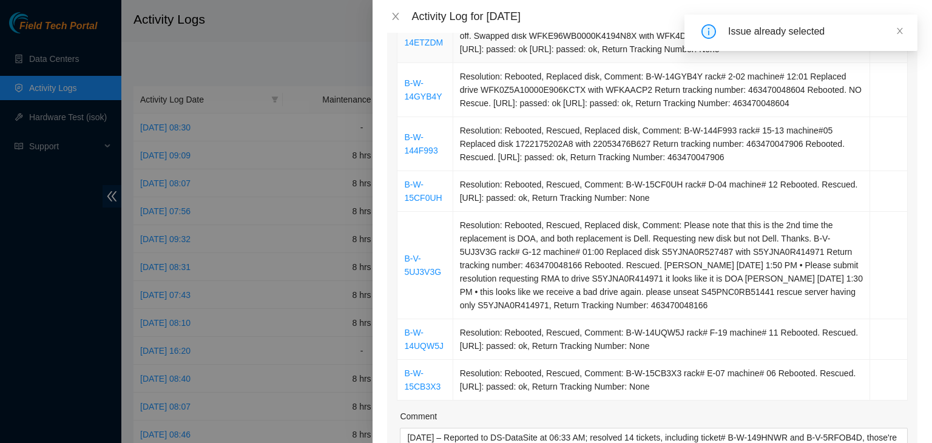
scroll to position [546, 0]
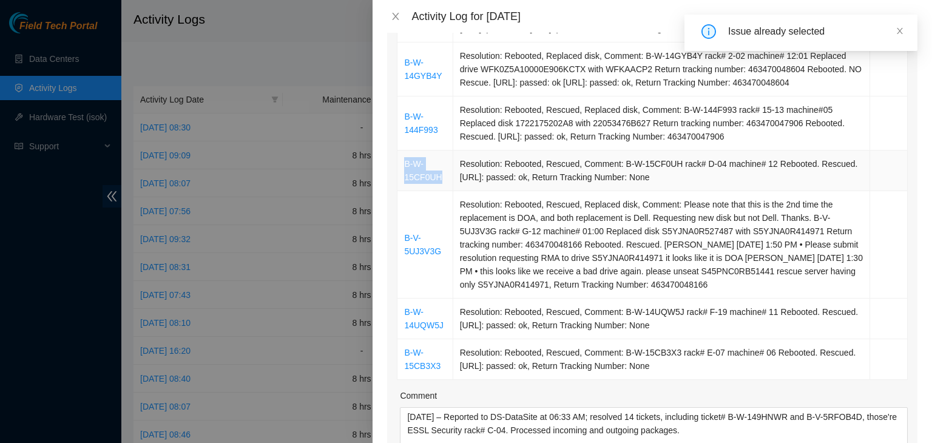
drag, startPoint x: 446, startPoint y: 205, endPoint x: 400, endPoint y: 193, distance: 47.0
click at [400, 191] on td "B-W-15CF0UH" at bounding box center [425, 171] width 55 height 41
copy link "B-W-15CF0UH"
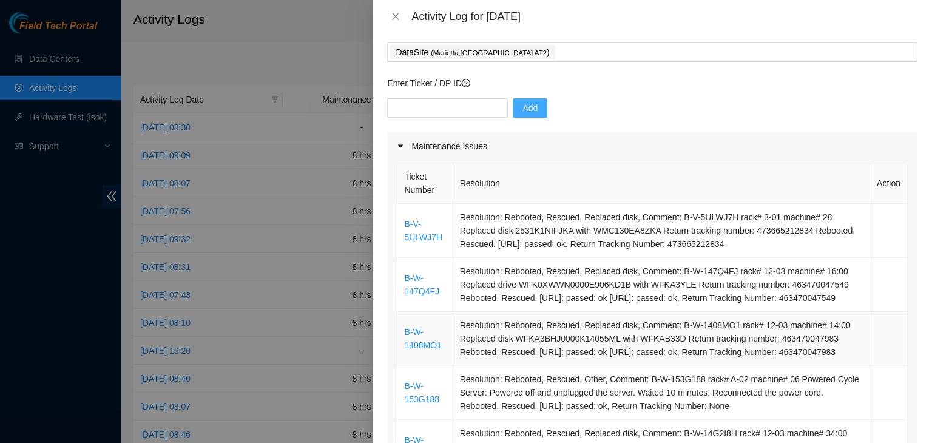
scroll to position [61, 0]
click at [453, 108] on input "text" at bounding box center [447, 107] width 121 height 19
paste input "B-W-15CF0UH"
type input "B-W-15CF0UH"
click at [523, 109] on span "Add" at bounding box center [530, 107] width 15 height 13
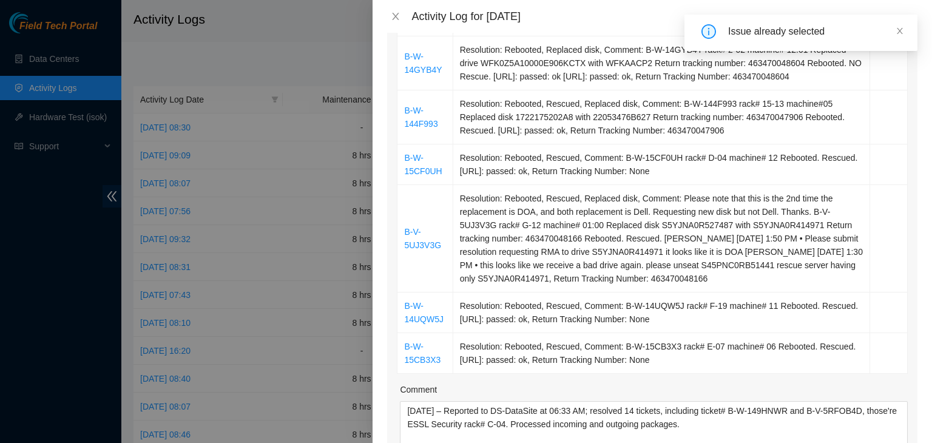
scroll to position [607, 0]
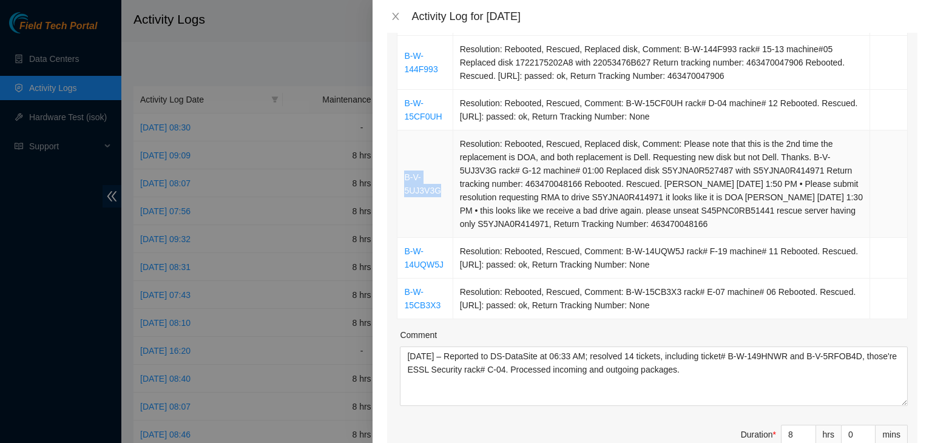
drag, startPoint x: 439, startPoint y: 220, endPoint x: 402, endPoint y: 202, distance: 41.5
click at [402, 202] on td "B-V-5UJ3V3G" at bounding box center [425, 184] width 55 height 107
copy link "B-V-5UJ3V3G"
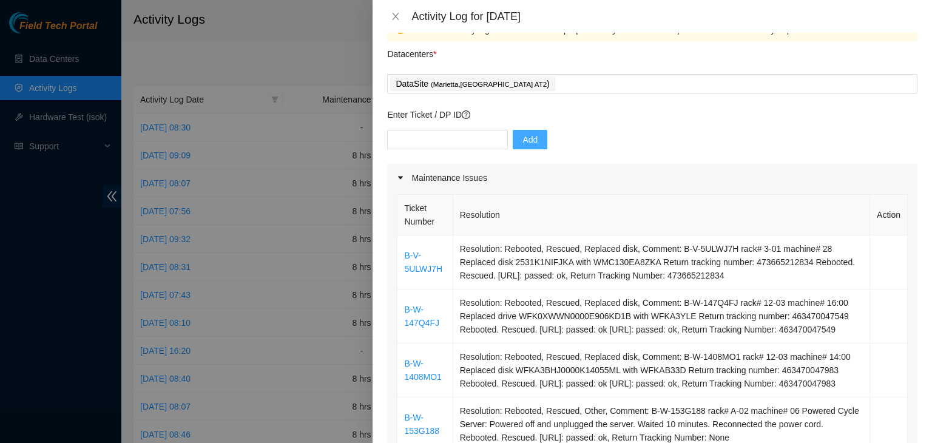
scroll to position [0, 0]
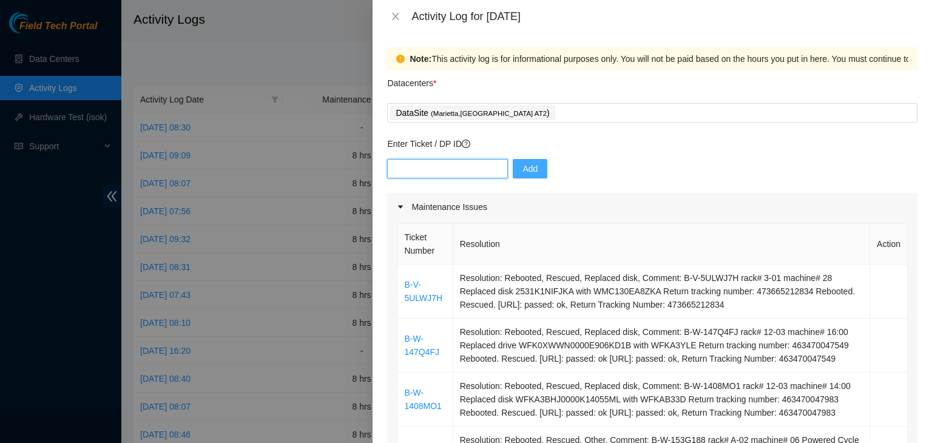
click at [469, 172] on input "text" at bounding box center [447, 168] width 121 height 19
paste input "B-V-5UJ3V3G"
type input "B-V-5UJ3V3G"
click at [523, 171] on span "Add" at bounding box center [530, 168] width 15 height 13
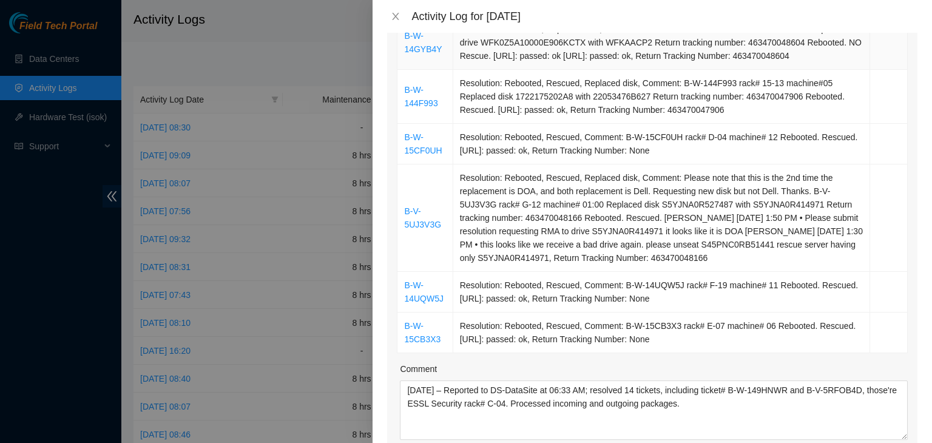
scroll to position [607, 0]
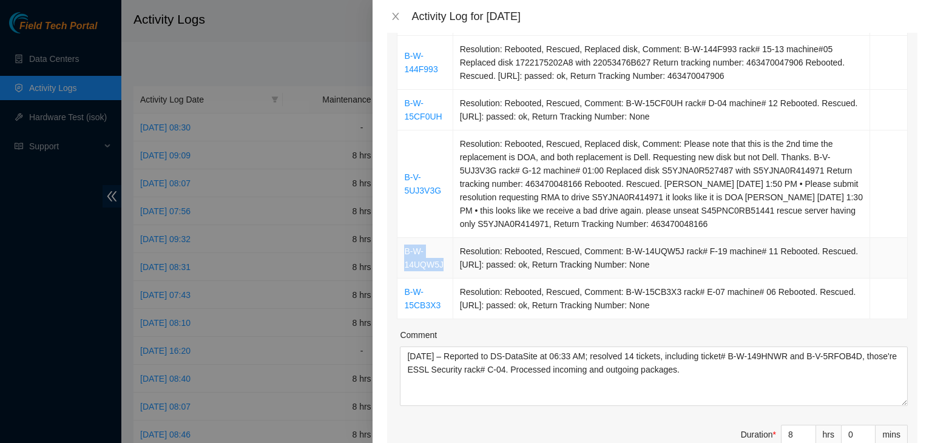
drag, startPoint x: 444, startPoint y: 293, endPoint x: 405, endPoint y: 279, distance: 40.7
click at [405, 279] on td "B-W-14UQW5J" at bounding box center [425, 258] width 55 height 41
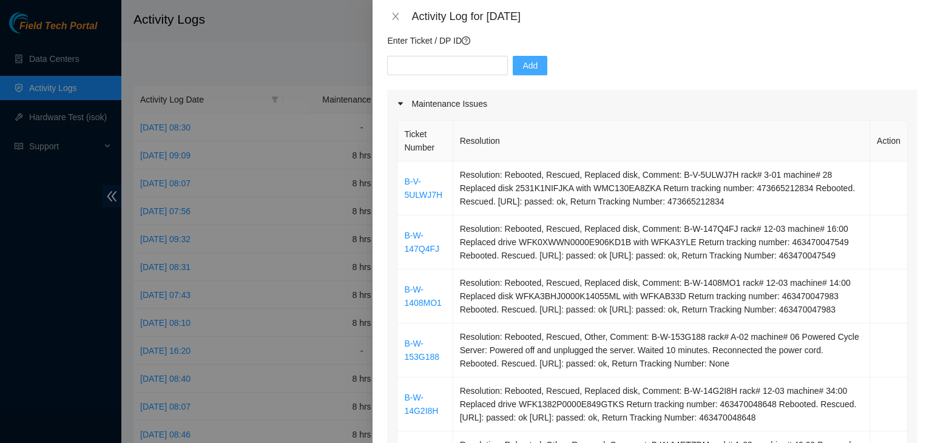
scroll to position [0, 0]
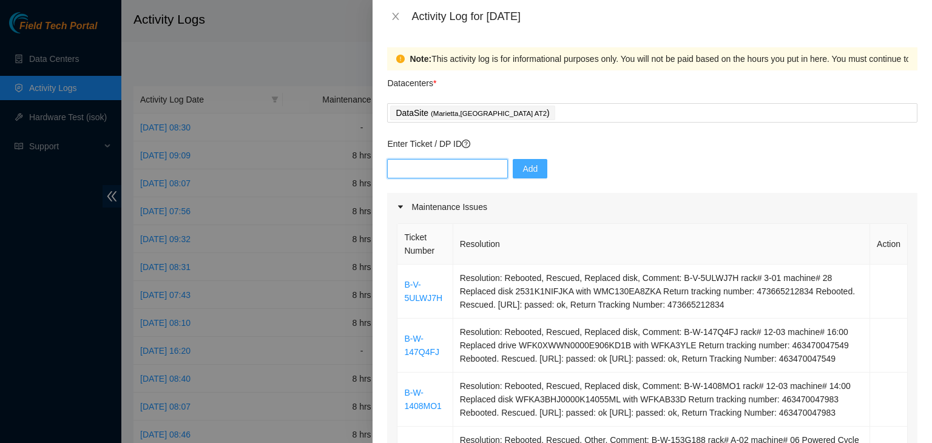
click at [456, 172] on input "text" at bounding box center [447, 168] width 121 height 19
paste input "B-W-14UQW5J"
type input "B-W-14UQW5J"
click at [523, 166] on span "Add" at bounding box center [530, 168] width 15 height 13
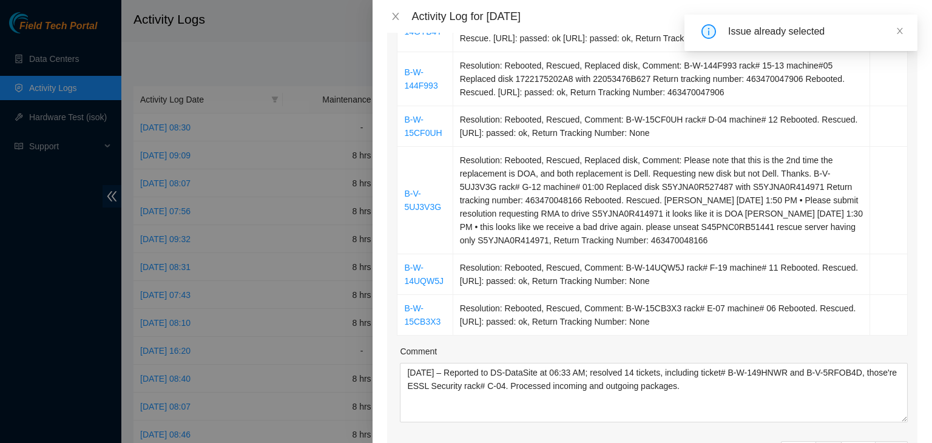
scroll to position [607, 0]
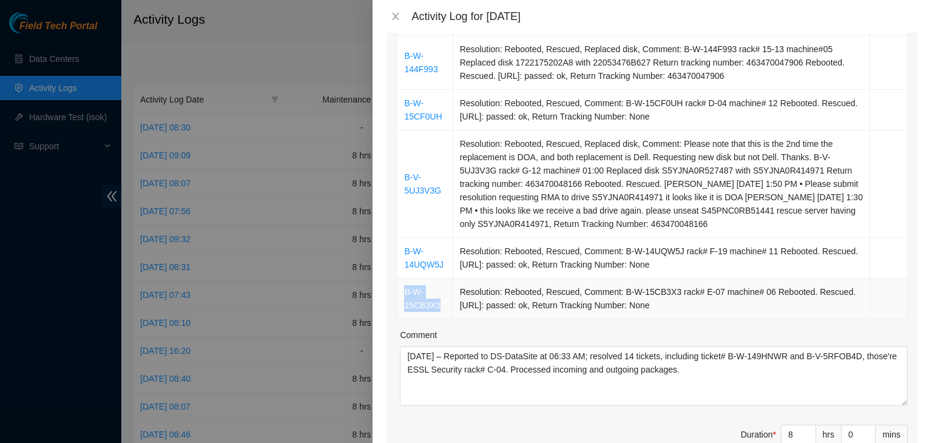
drag, startPoint x: 443, startPoint y: 333, endPoint x: 404, endPoint y: 322, distance: 40.9
click at [404, 319] on td "B-W-15CB3X3" at bounding box center [425, 299] width 55 height 41
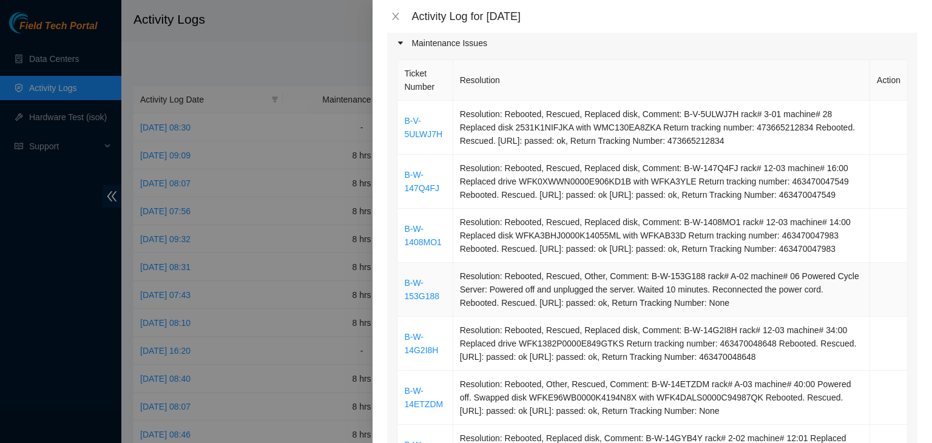
scroll to position [0, 0]
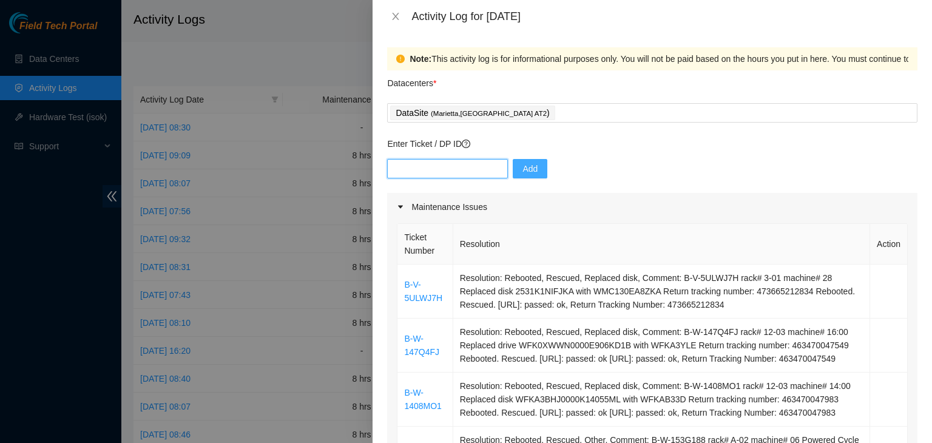
click at [446, 172] on input "text" at bounding box center [447, 168] width 121 height 19
paste input "B-W-15CB3X3"
type input "B-W-15CB3X3"
click at [529, 169] on button "Add" at bounding box center [530, 168] width 35 height 19
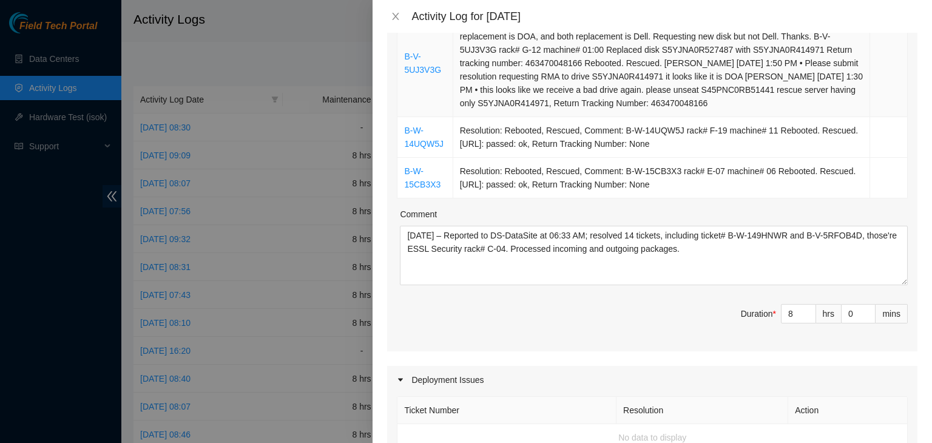
scroll to position [728, 0]
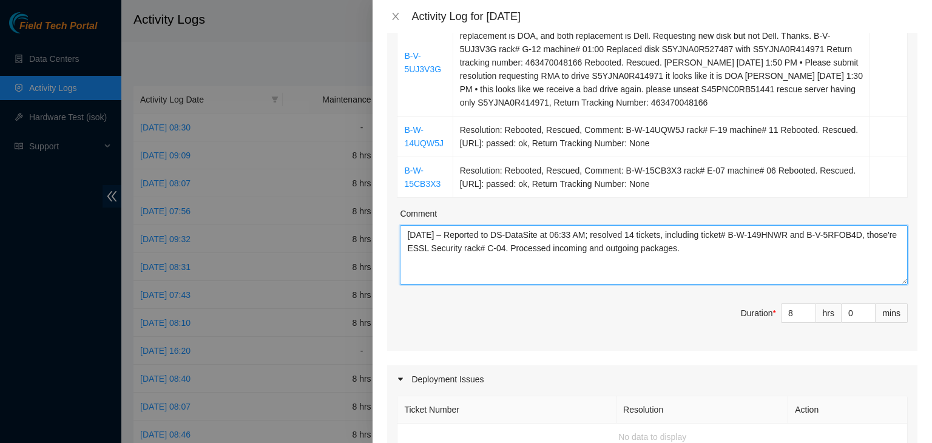
click at [645, 262] on textarea "09/03/2025 – Reported to DS-DataSite at 06:33 AM; resolved 14 tickets, includin…" at bounding box center [654, 254] width 508 height 59
drag, startPoint x: 675, startPoint y: 259, endPoint x: 534, endPoint y: 279, distance: 142.2
click at [534, 279] on textarea "09/03/2025 – Reported to DS-DataSite at 06:33 AM; resolved 12 tickets, includin…" at bounding box center [654, 254] width 508 height 59
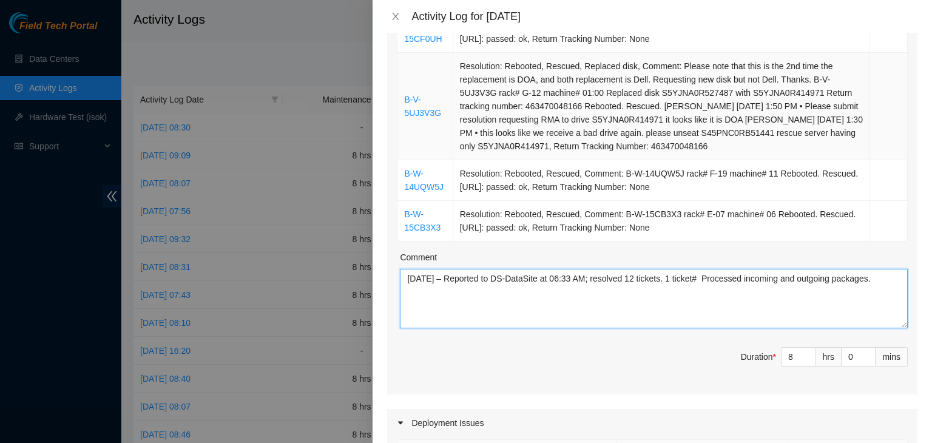
scroll to position [668, 0]
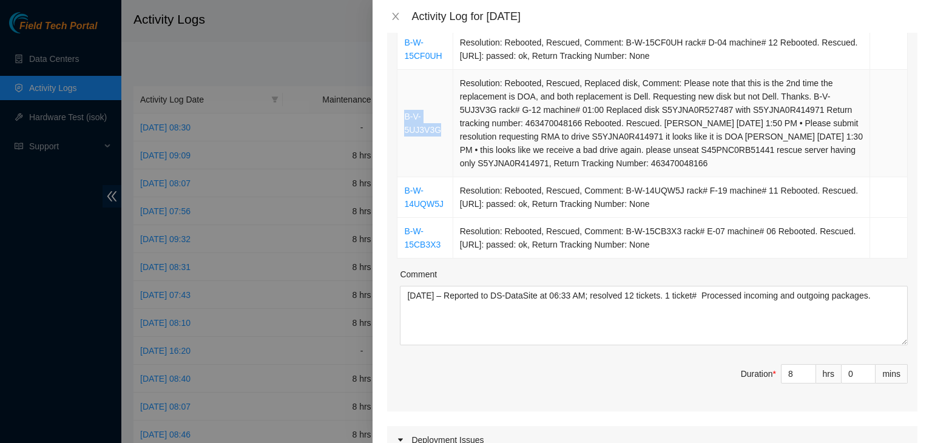
drag, startPoint x: 442, startPoint y: 158, endPoint x: 405, endPoint y: 147, distance: 38.8
click at [405, 147] on td "B-V-5UJ3V3G" at bounding box center [425, 123] width 55 height 107
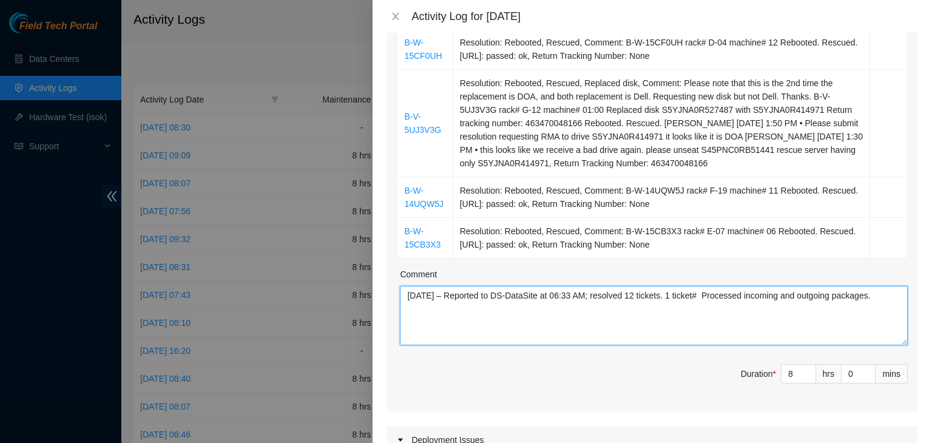
click at [714, 321] on textarea "09/03/2025 – Reported to DS-DataSite at 06:33 AM; resolved 12 tickets. 1 ticket…" at bounding box center [654, 315] width 508 height 59
paste textarea "B-V-5UJ3V3G"
click at [712, 319] on textarea "09/03/2025 – Reported to DS-DataSite at 06:33 AM; resolved 12 tickets. 1 ticket…" at bounding box center [654, 315] width 508 height 59
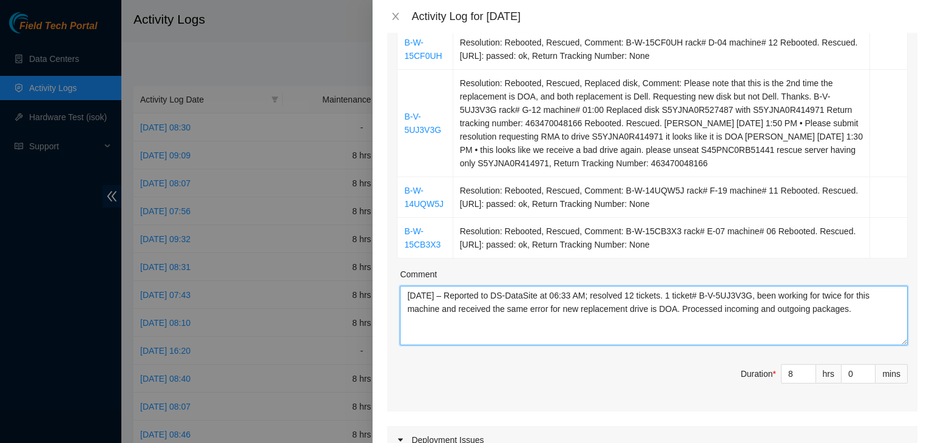
type textarea "09/03/2025 – Reported to DS-DataSite at 06:33 AM; resolved 12 tickets. 1 ticket…"
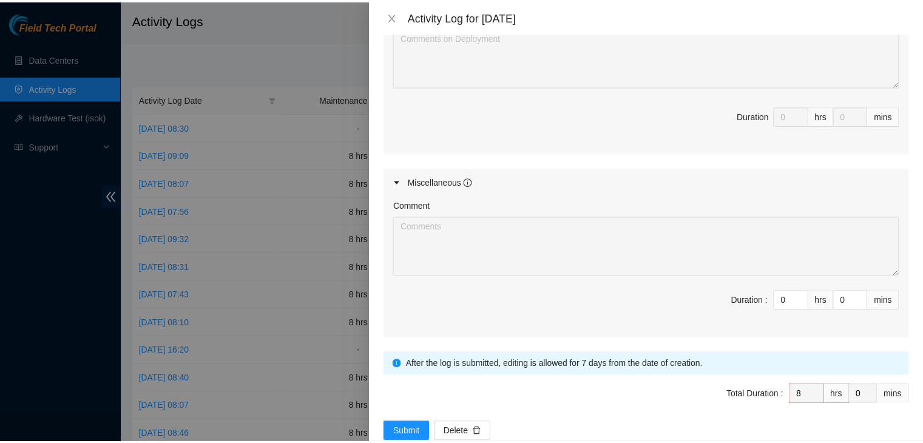
scroll to position [1214, 0]
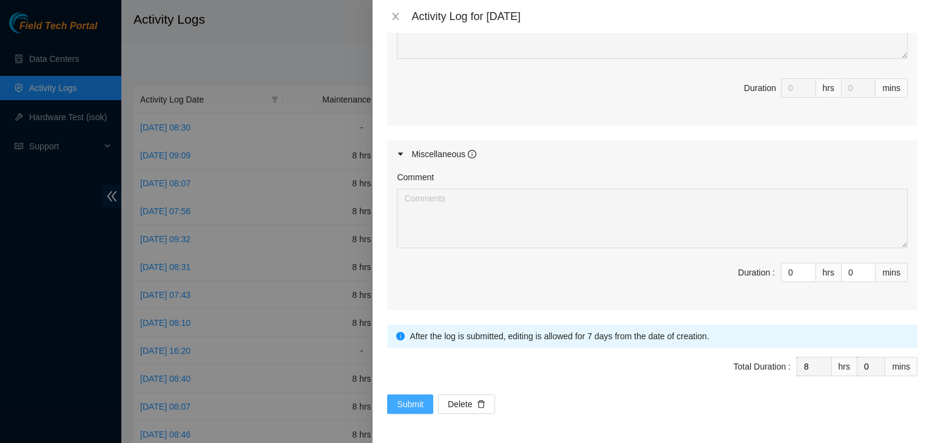
click at [412, 411] on span "Submit" at bounding box center [410, 404] width 27 height 13
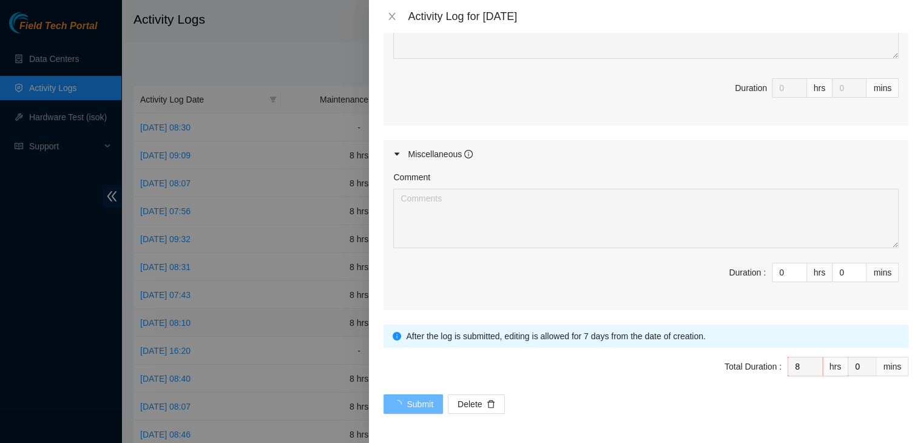
scroll to position [0, 0]
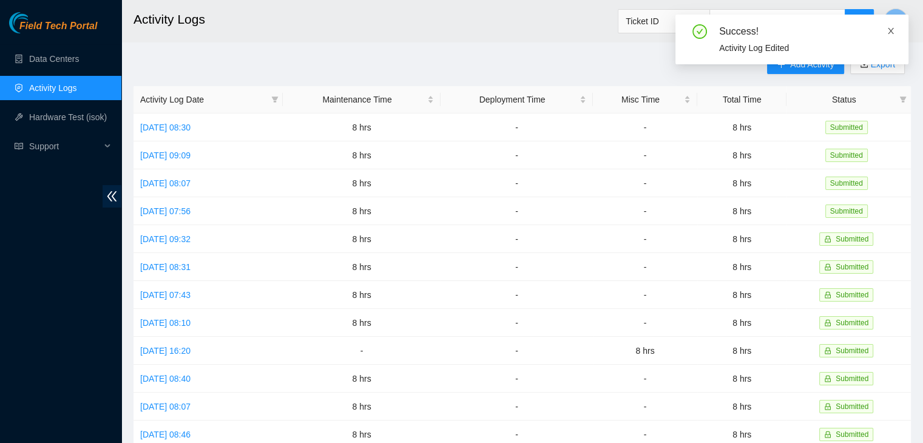
click at [889, 33] on icon "close" at bounding box center [891, 31] width 8 height 8
